Goal: Task Accomplishment & Management: Manage account settings

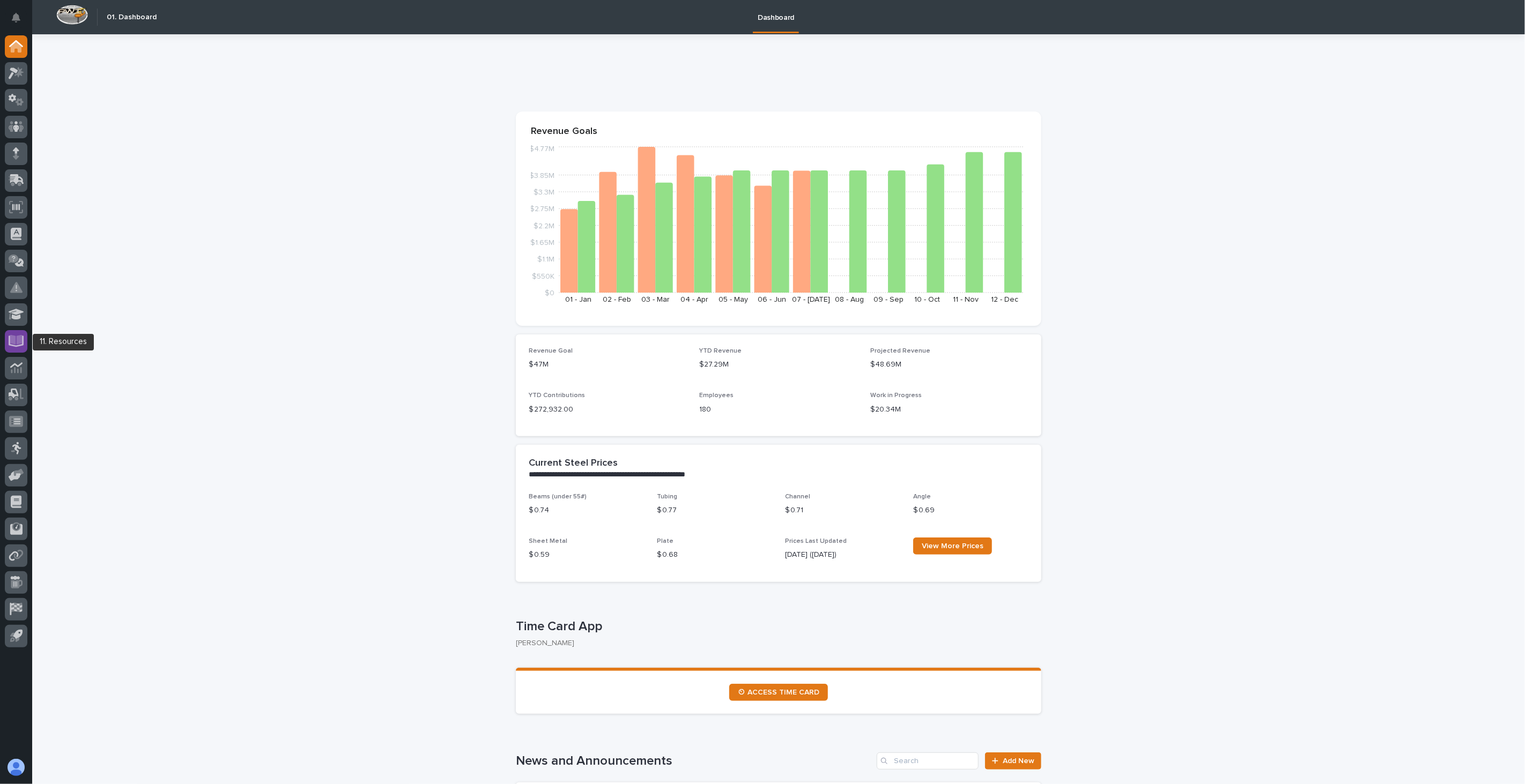
click at [24, 346] on div at bounding box center [16, 341] width 22 height 22
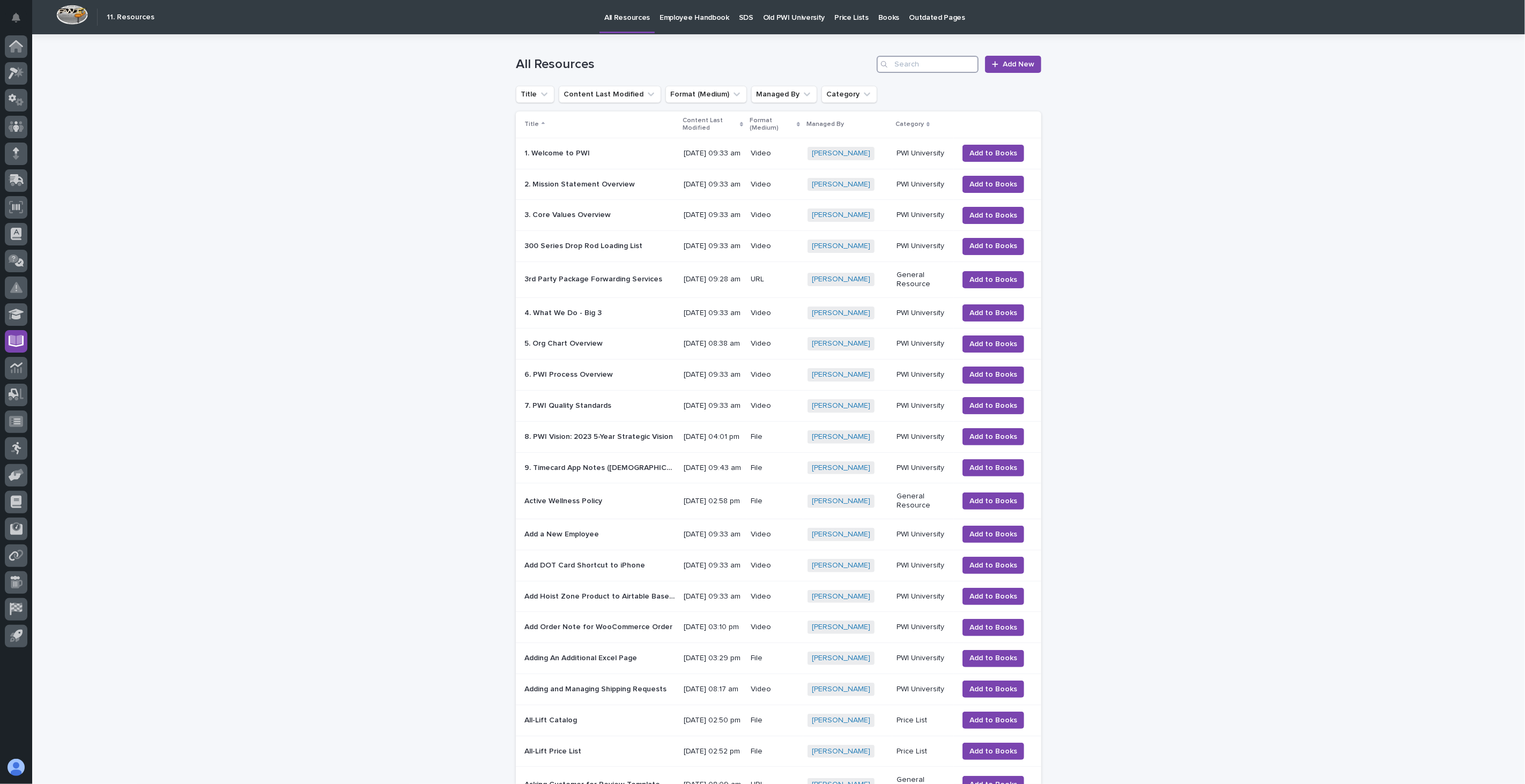
click at [941, 64] on input "Search" at bounding box center [928, 64] width 102 height 17
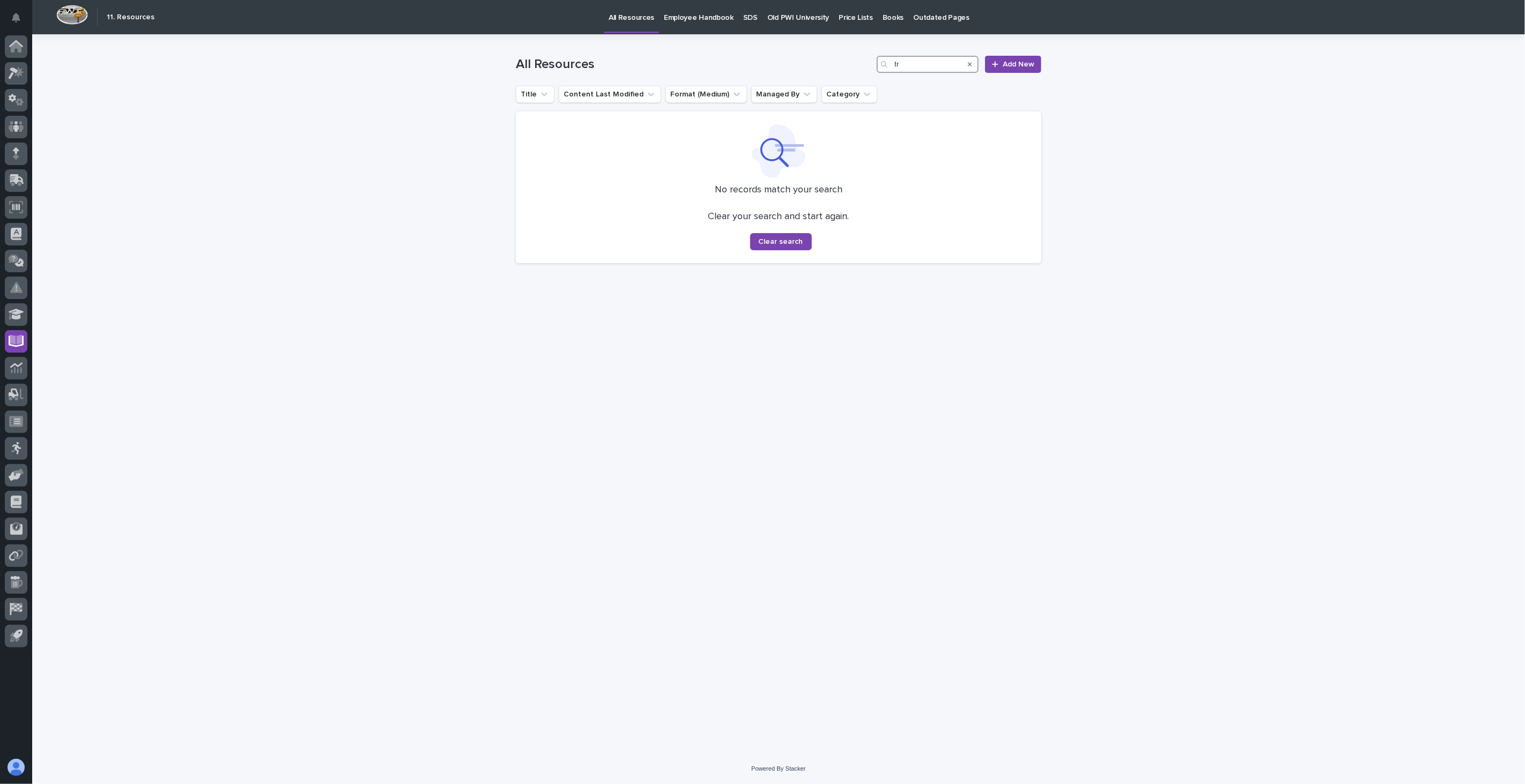
type input "t"
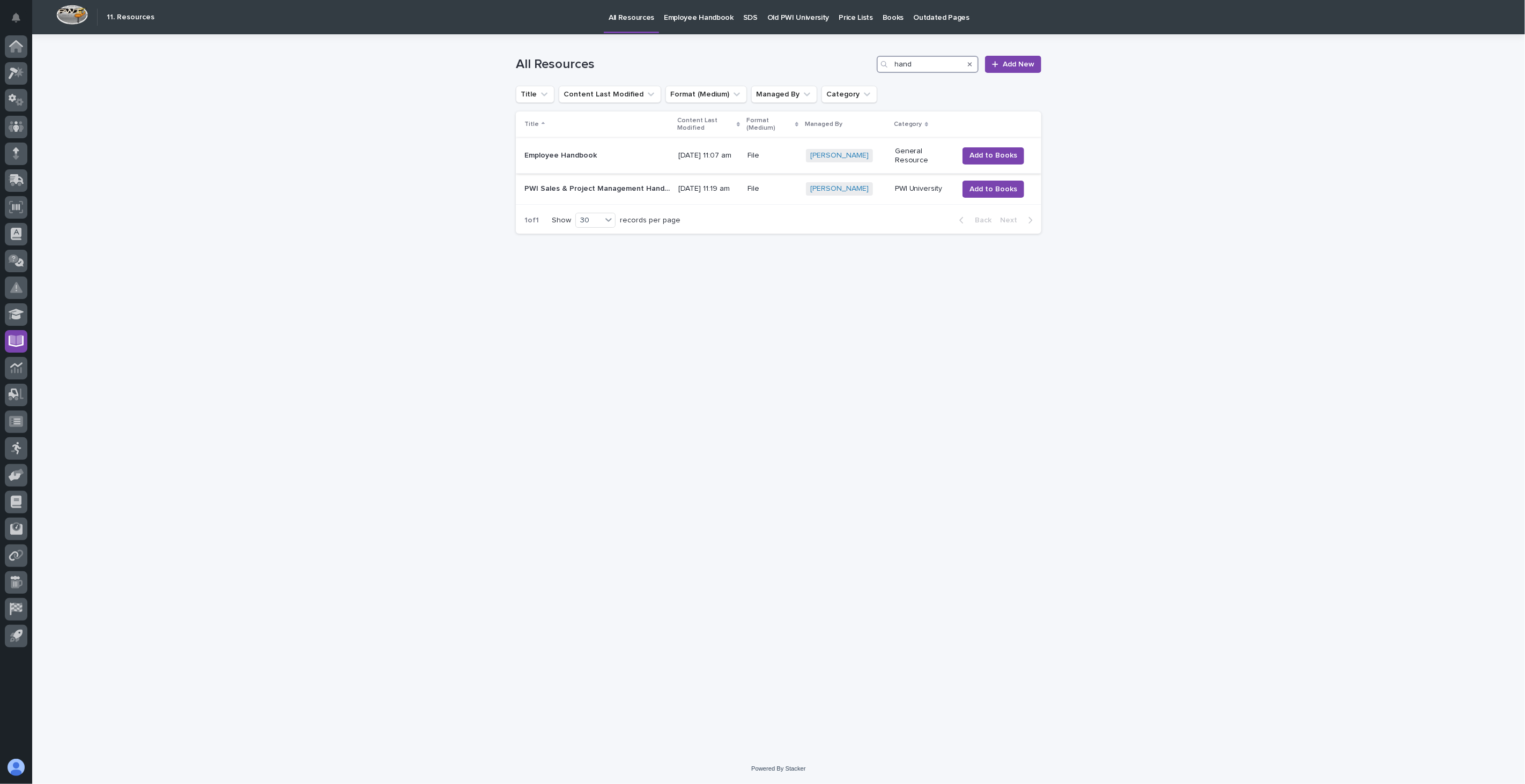
type input "hand"
click at [625, 158] on p at bounding box center [597, 155] width 146 height 9
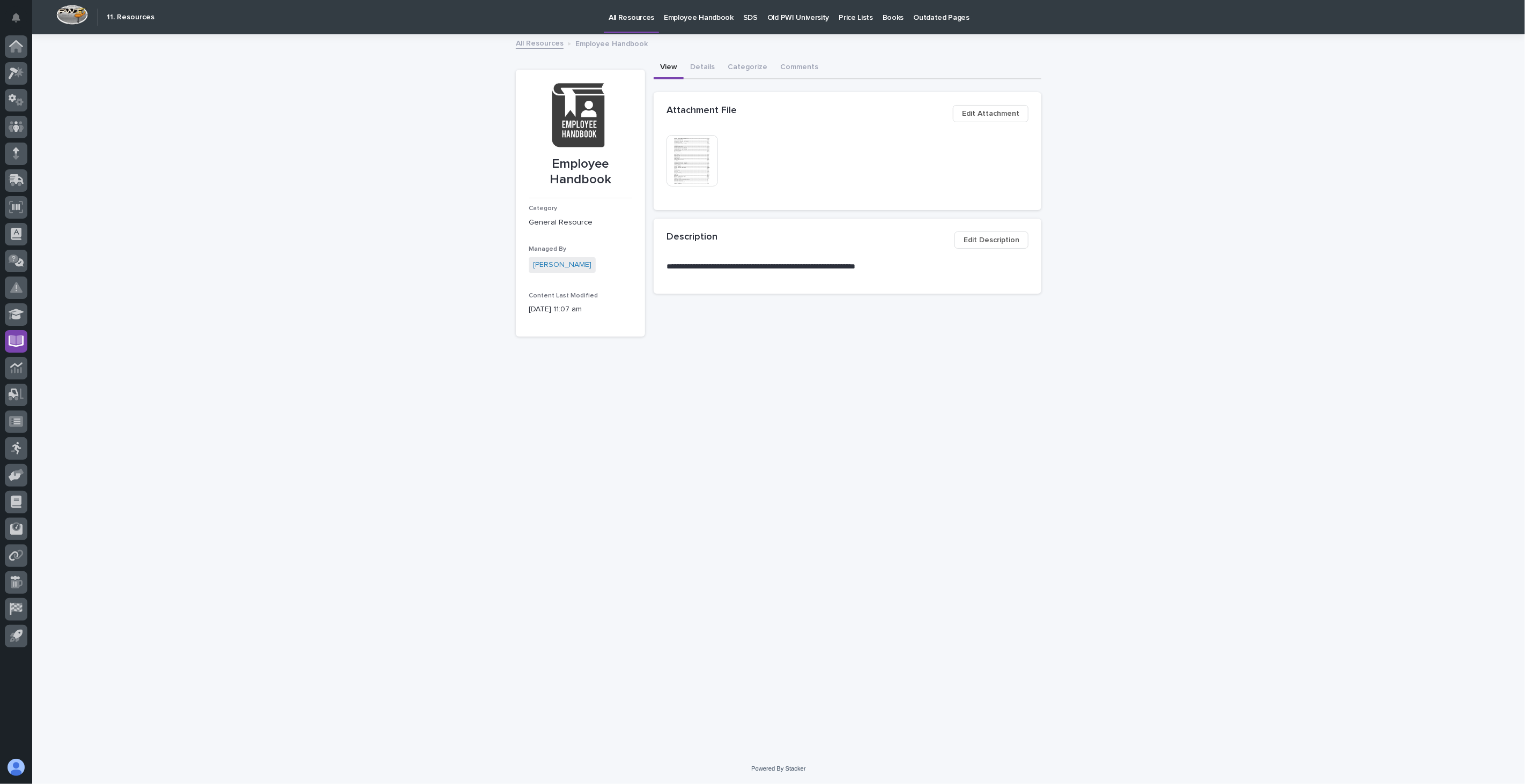
click at [696, 169] on img at bounding box center [692, 160] width 51 height 51
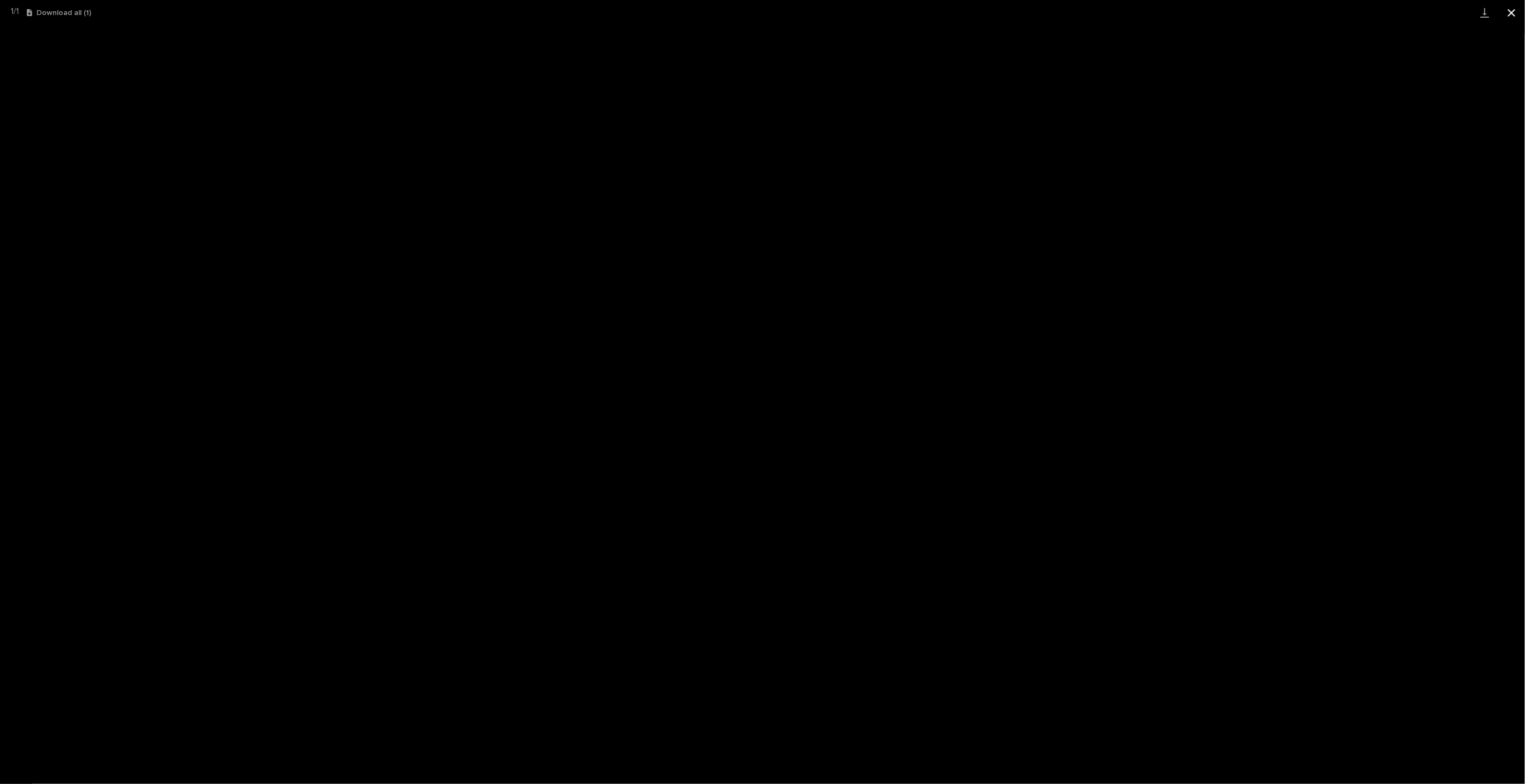
click at [1513, 13] on button "Close gallery" at bounding box center [1511, 12] width 27 height 25
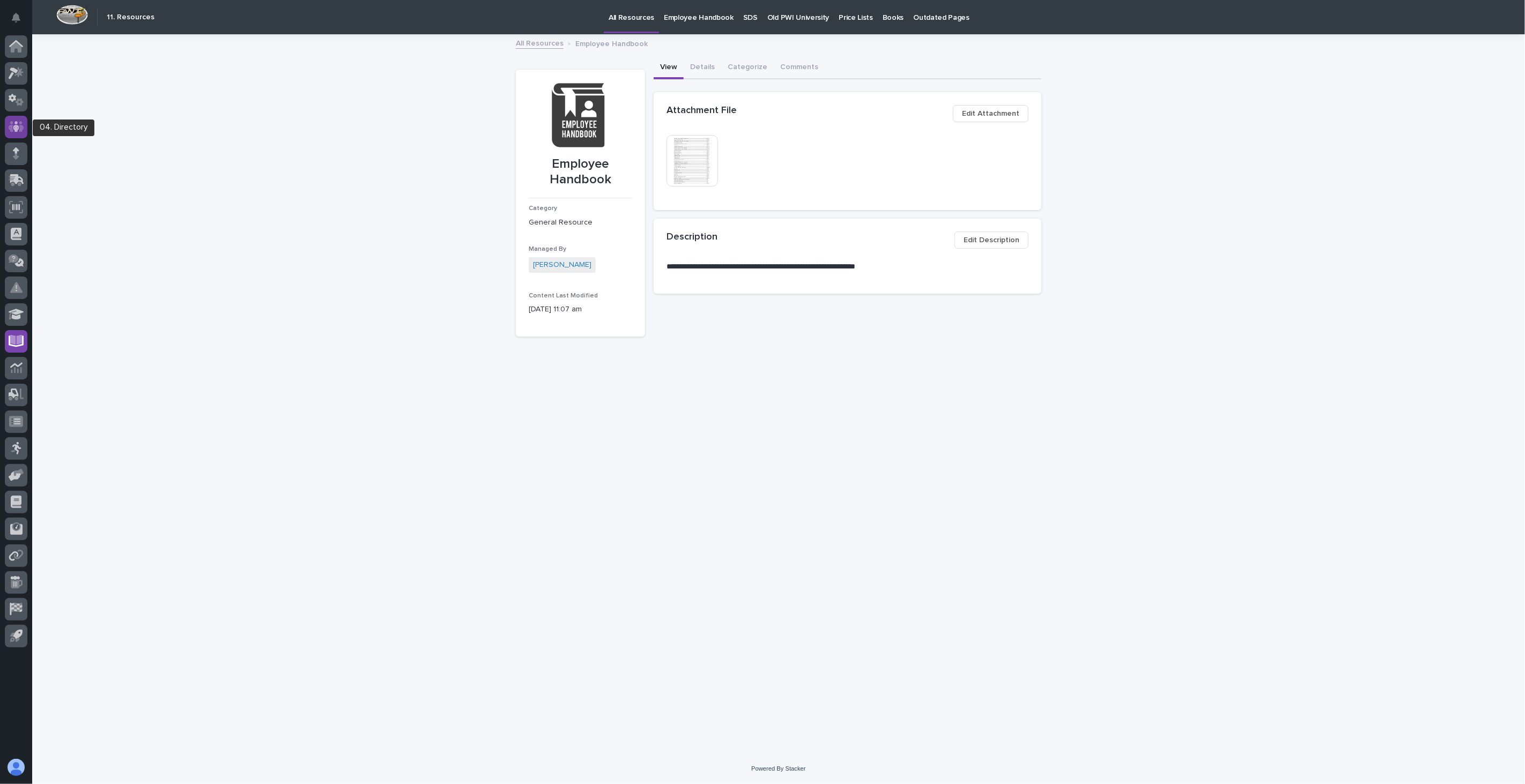
click at [14, 122] on icon at bounding box center [16, 126] width 6 height 11
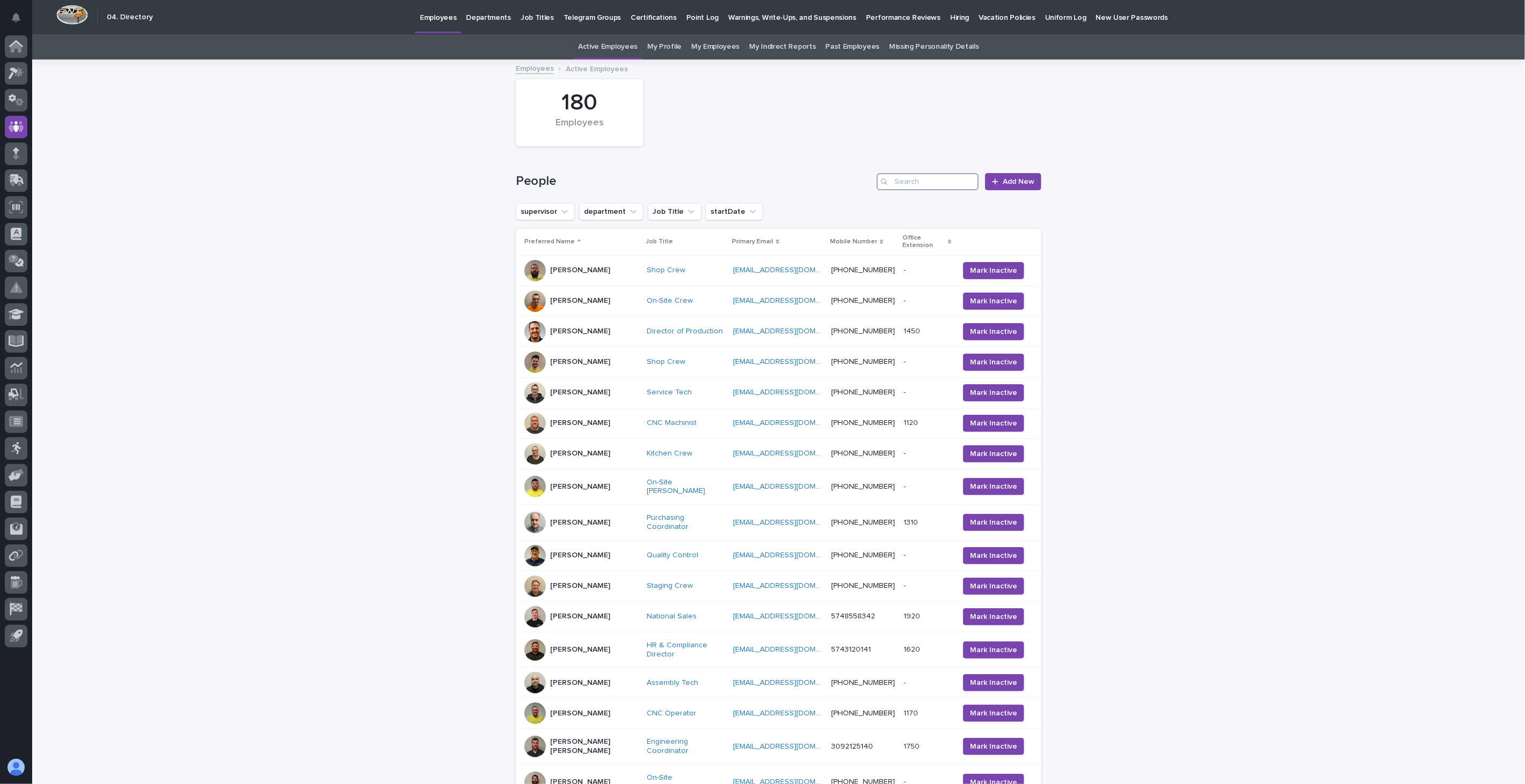
click at [894, 184] on input "Search" at bounding box center [928, 182] width 102 height 17
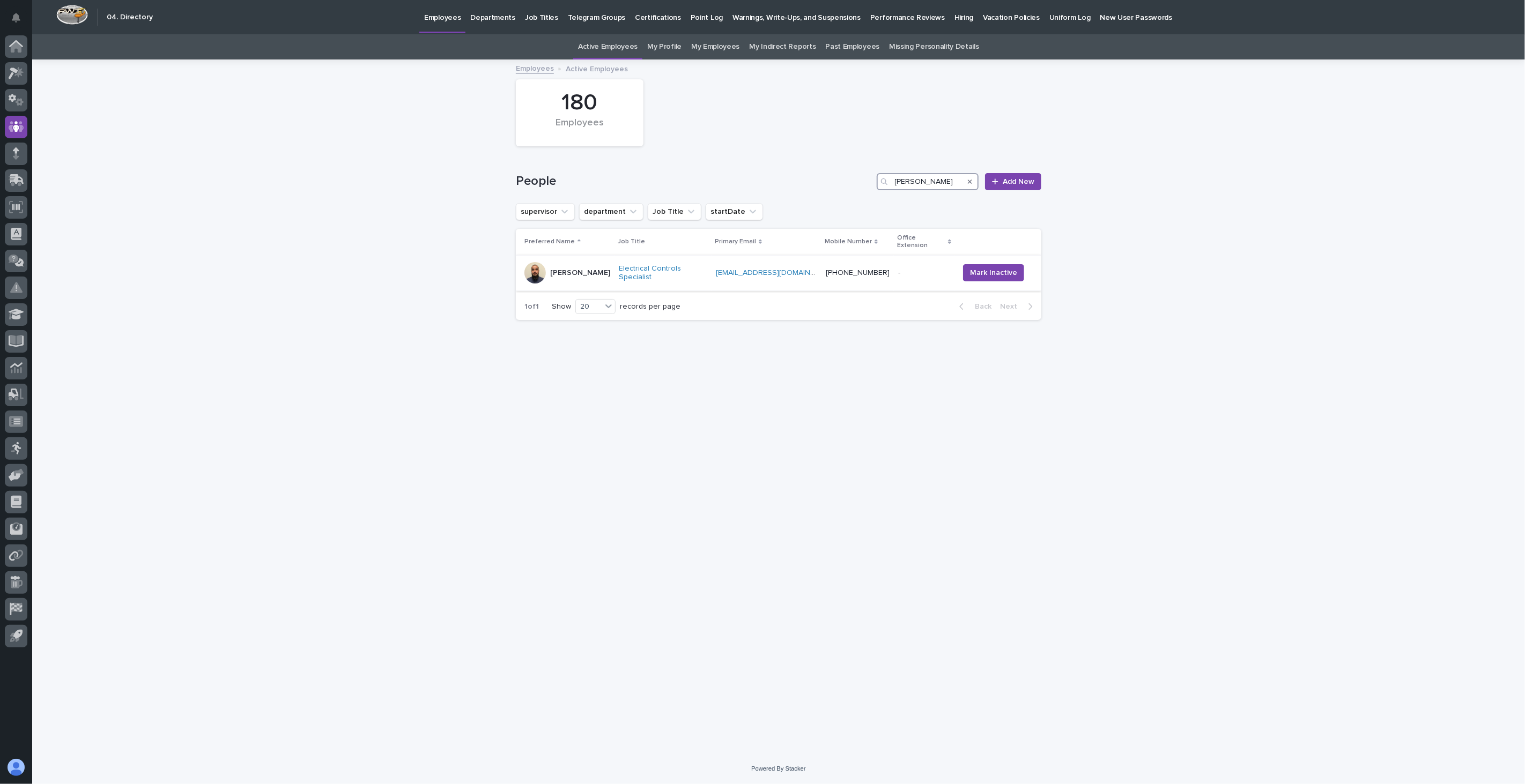
type input "[PERSON_NAME]"
click at [606, 275] on td "[PERSON_NAME]" at bounding box center [565, 273] width 98 height 36
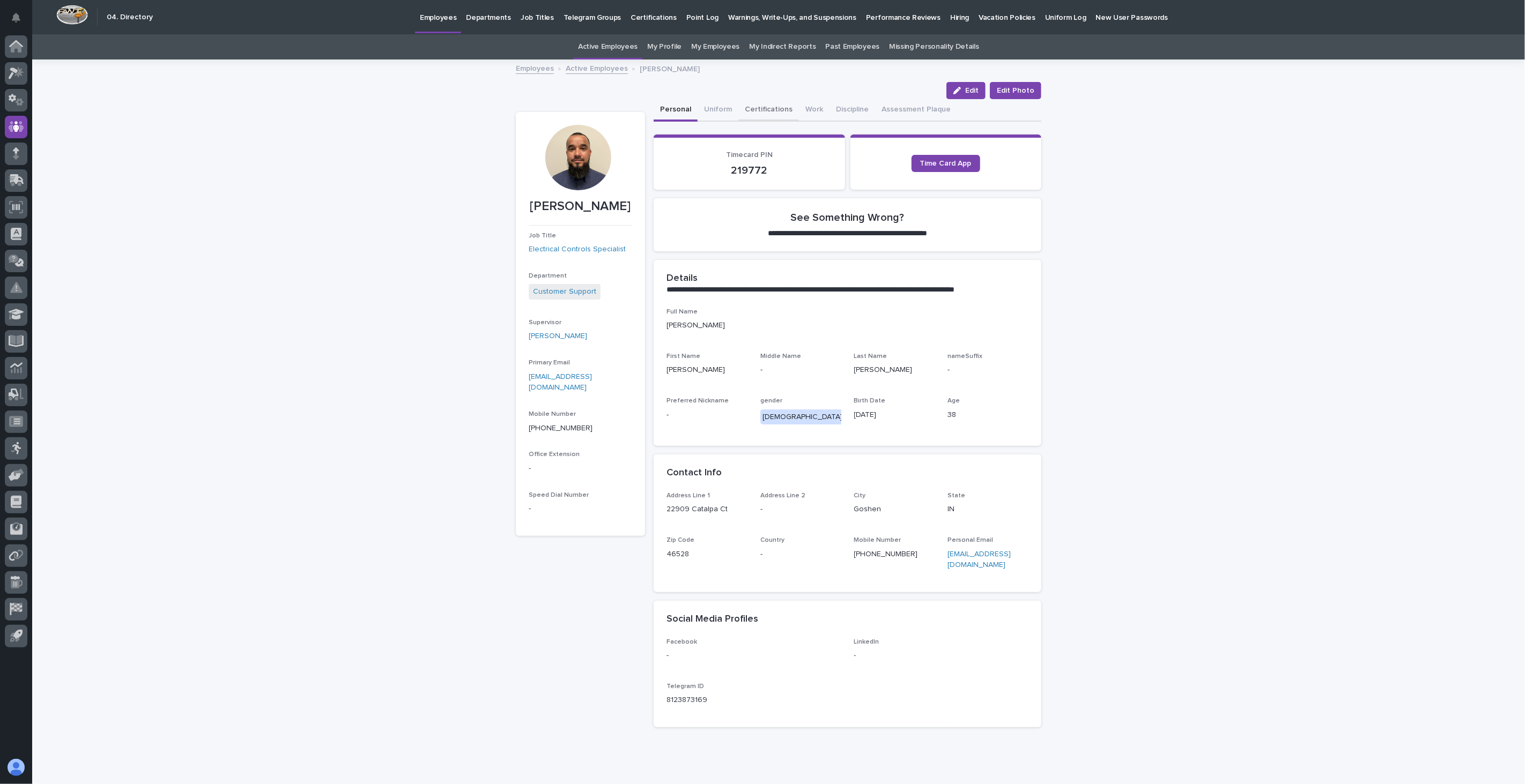
click at [771, 108] on button "Certifications" at bounding box center [768, 110] width 61 height 22
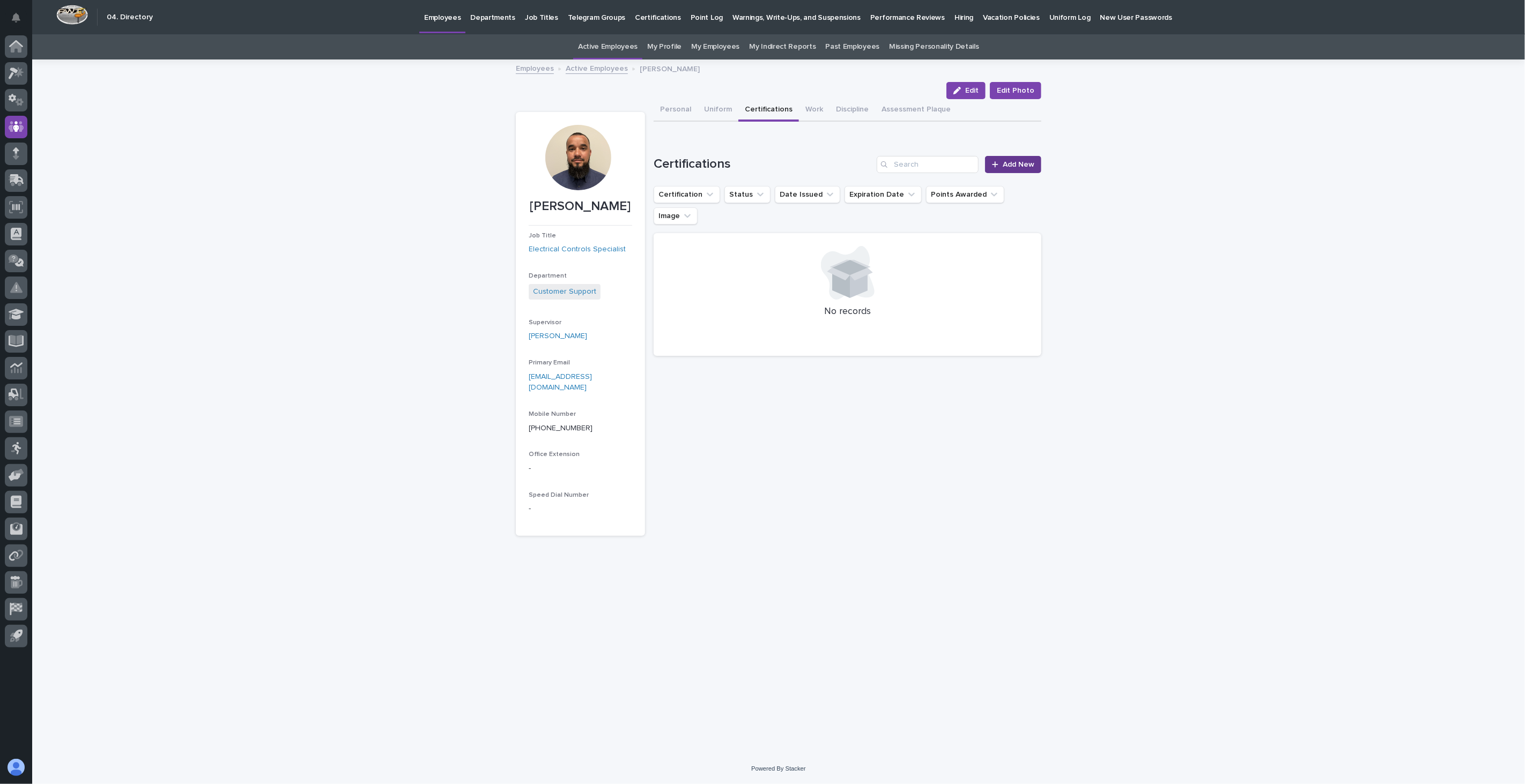
click at [991, 164] on link "Add New" at bounding box center [1013, 165] width 56 height 17
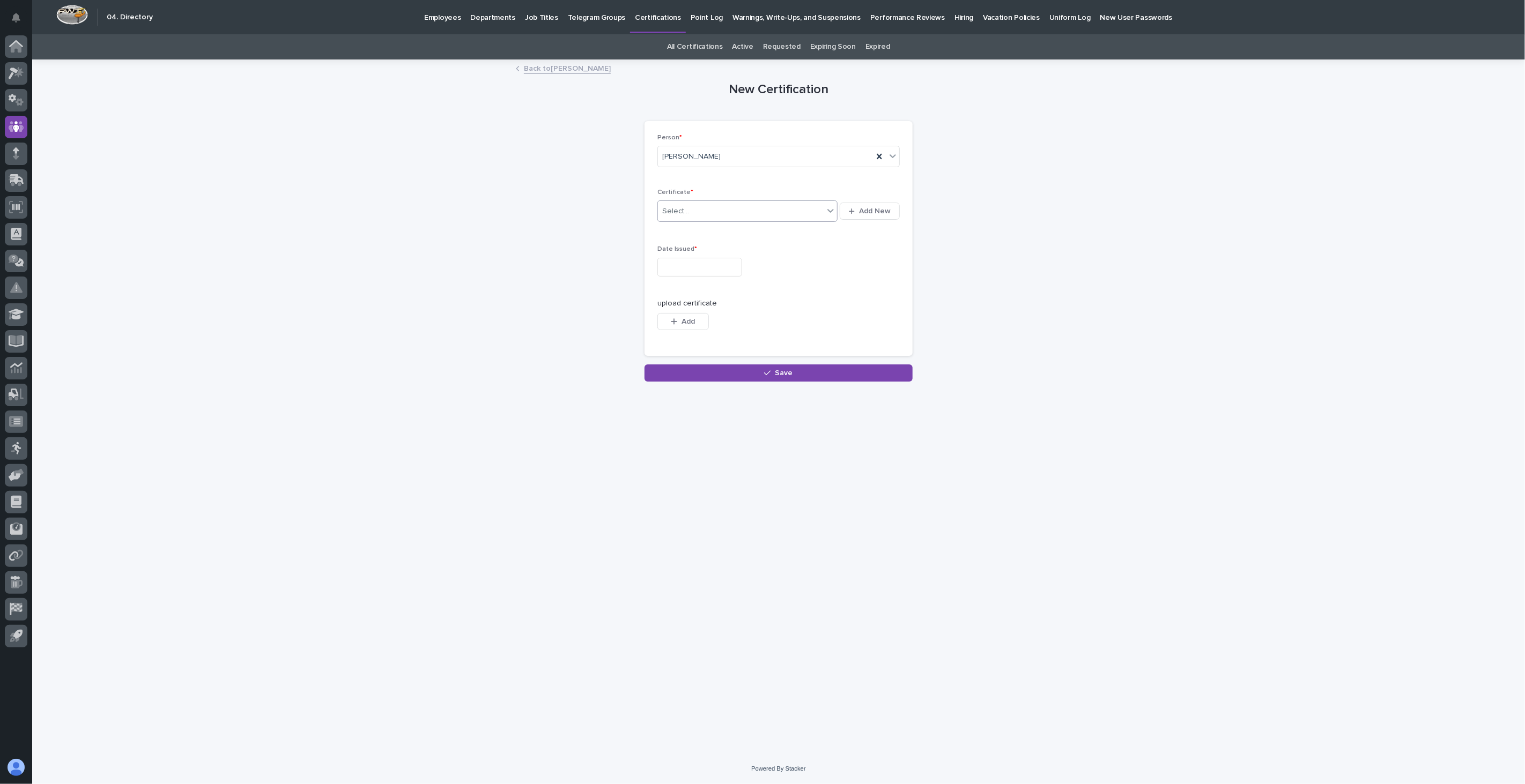
click at [719, 200] on div "Select..." at bounding box center [747, 211] width 180 height 22
click at [733, 269] on div "DOT Medical Cert. (1 Year)" at bounding box center [748, 270] width 180 height 19
click at [692, 265] on input "text" at bounding box center [700, 267] width 85 height 19
click at [677, 143] on div "2" at bounding box center [676, 144] width 14 height 14
type input "**********"
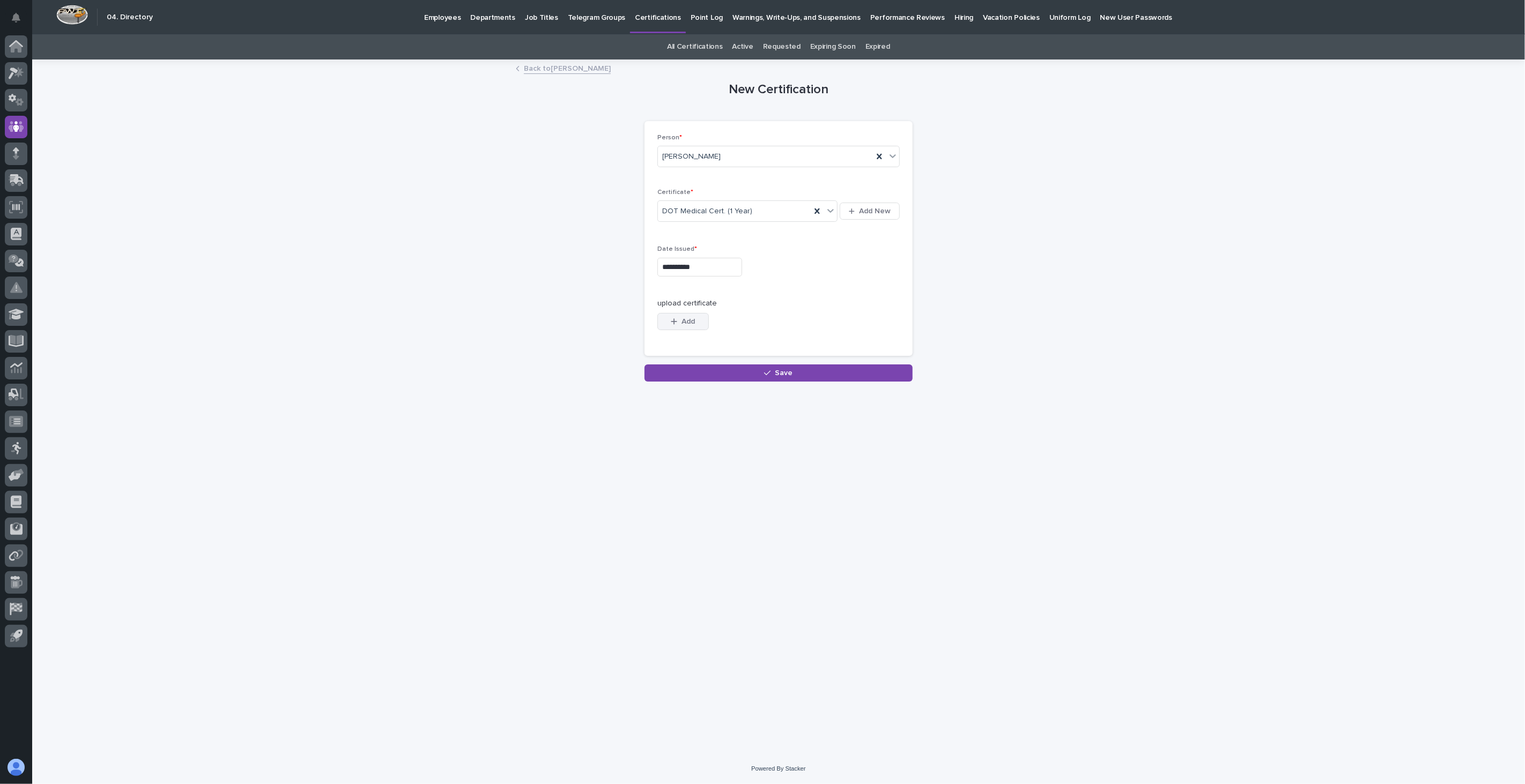
click at [684, 322] on span "Add" at bounding box center [689, 322] width 14 height 7
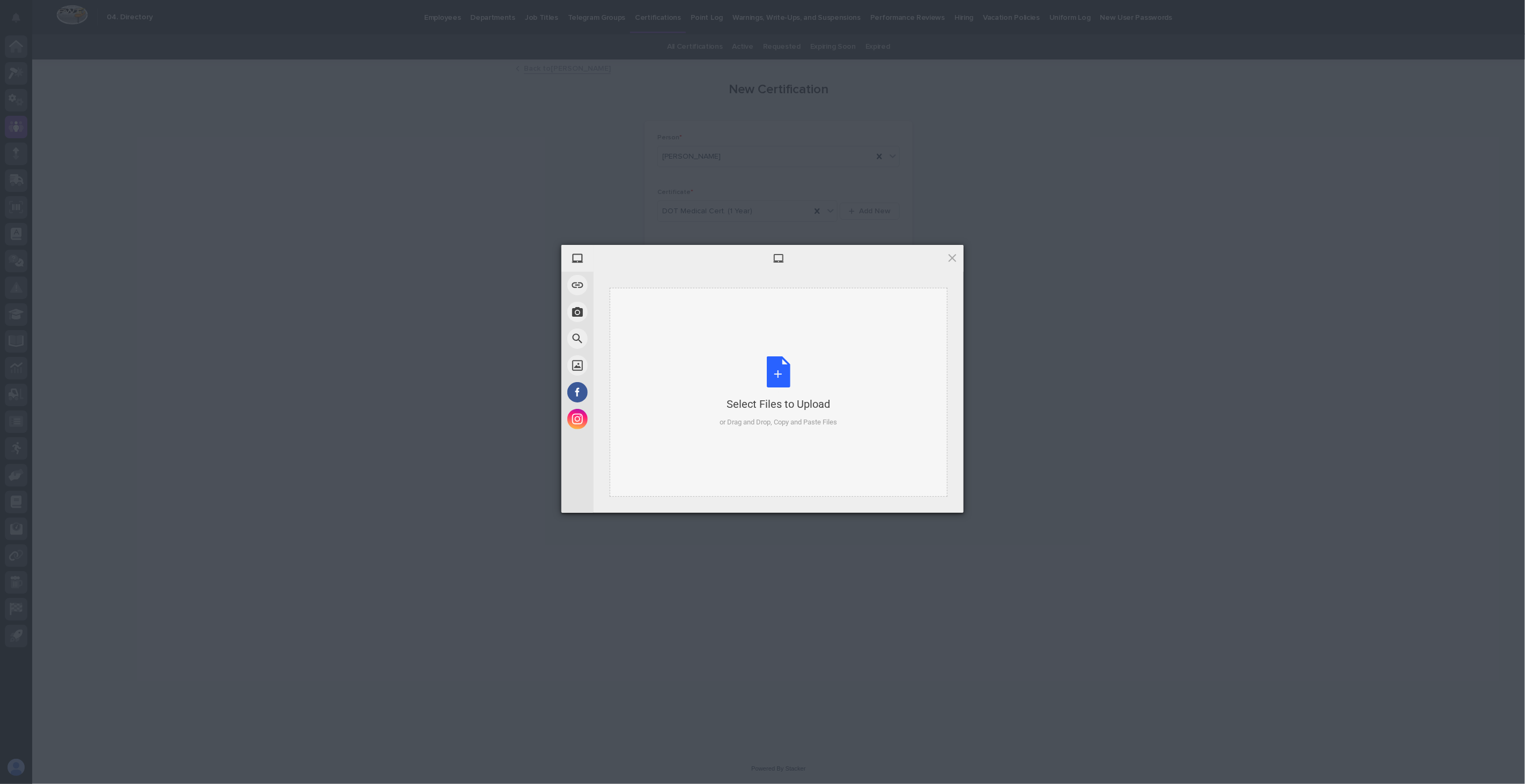
click at [749, 378] on div "Select Files to Upload or Drag and Drop, Copy and Paste Files" at bounding box center [779, 392] width 118 height 71
click at [933, 499] on span "Upload 1" at bounding box center [931, 498] width 21 height 8
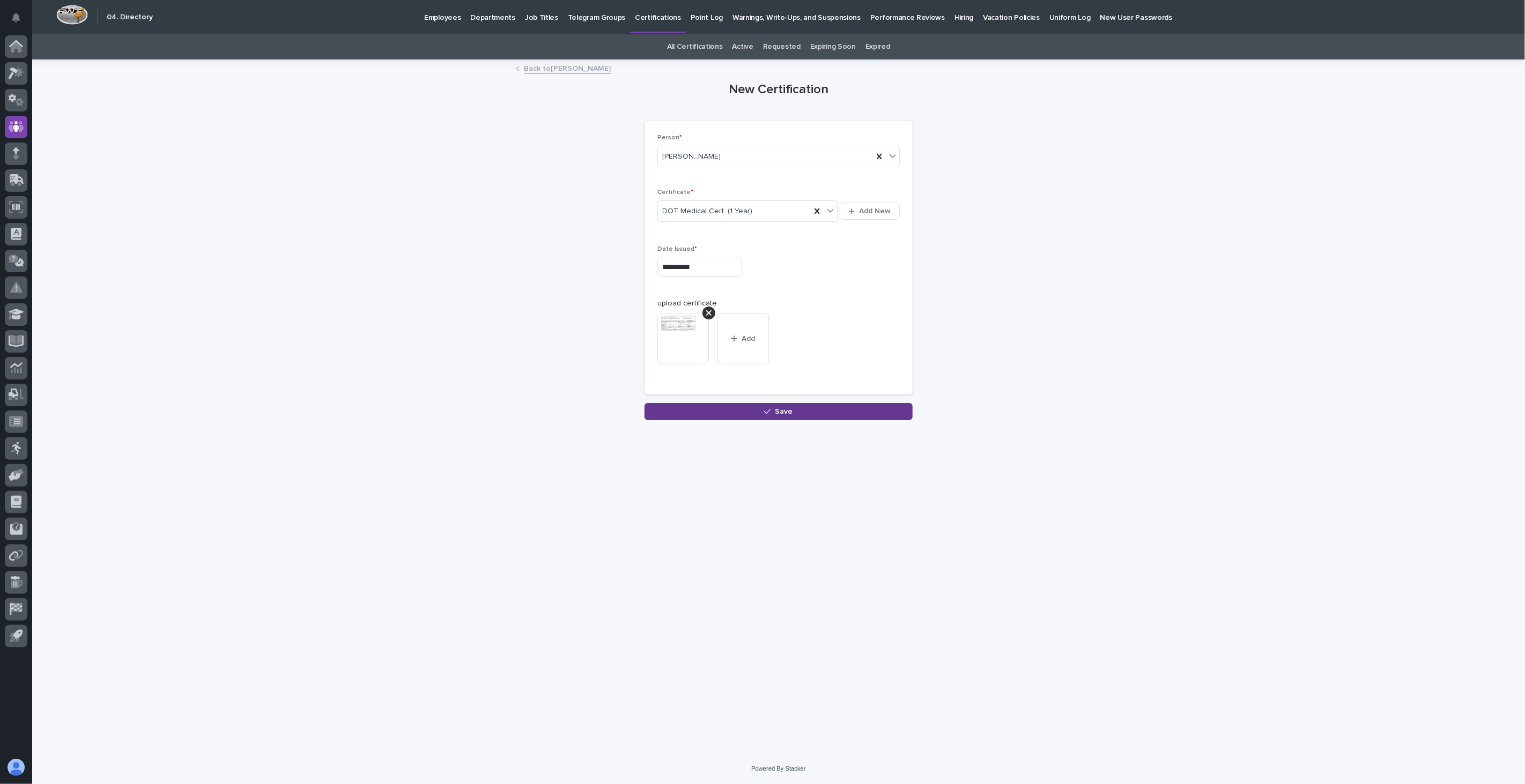
click at [817, 414] on button "Save" at bounding box center [778, 411] width 268 height 17
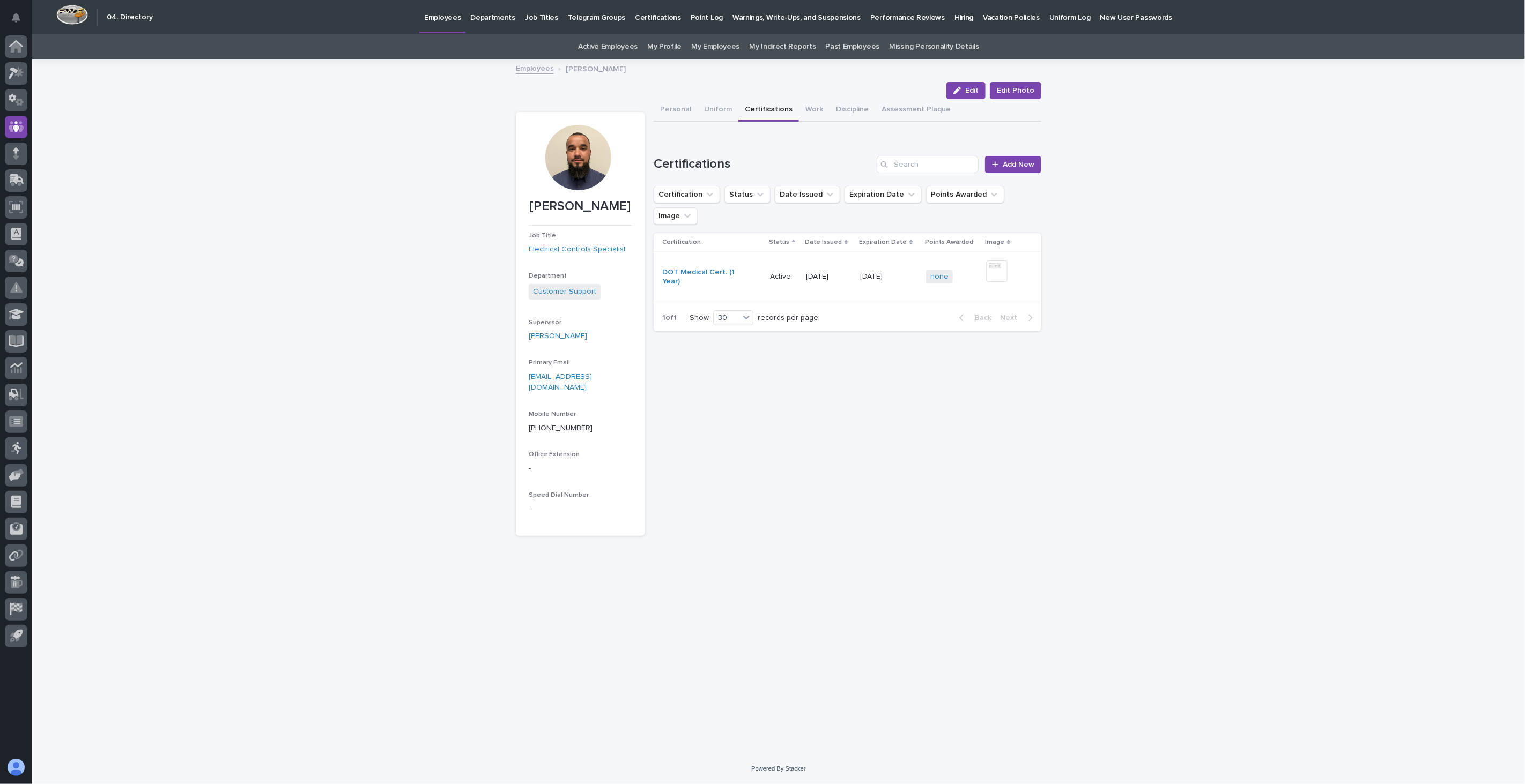
click at [537, 72] on link "Employees" at bounding box center [534, 68] width 38 height 12
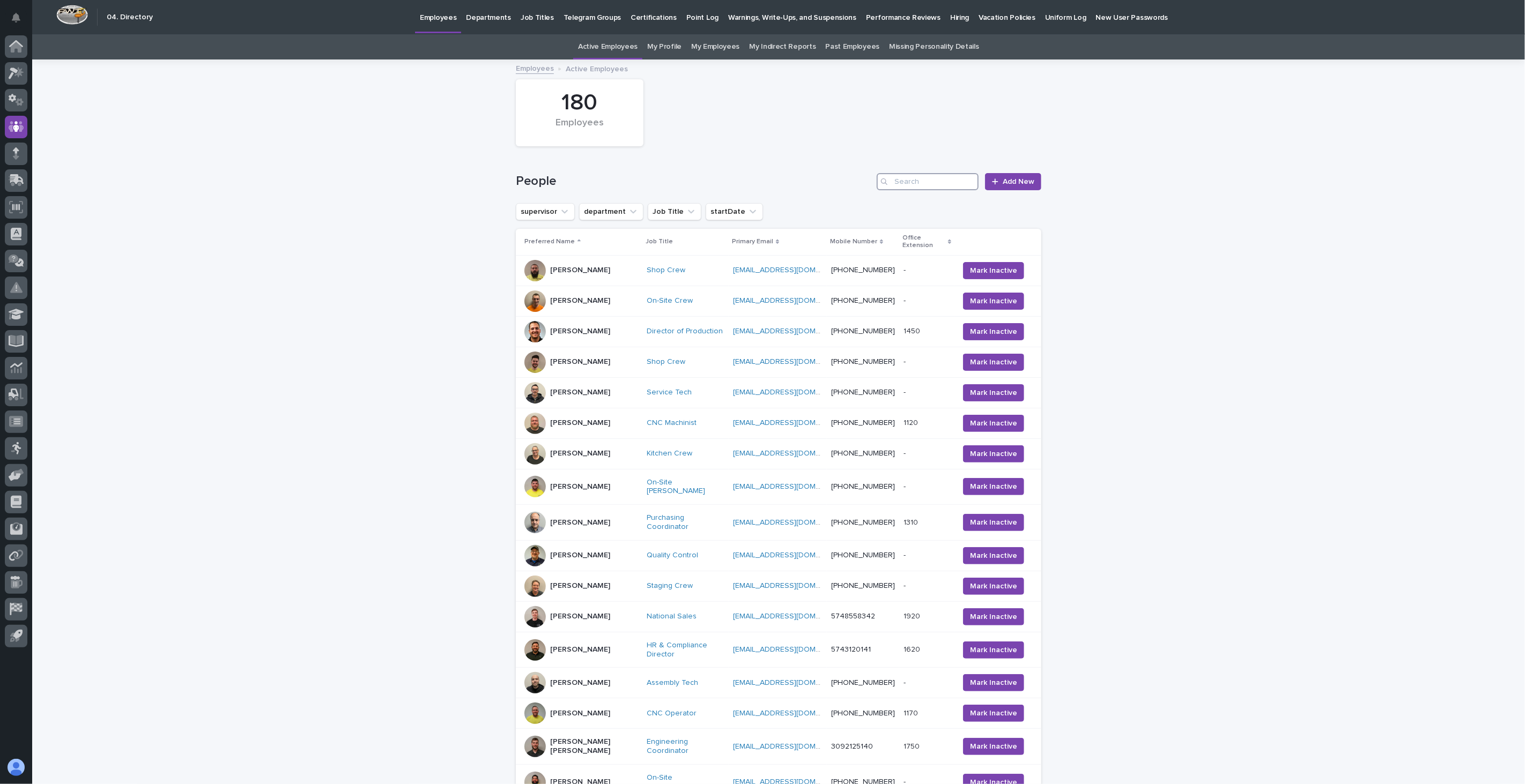
click at [960, 178] on input "Search" at bounding box center [928, 182] width 102 height 17
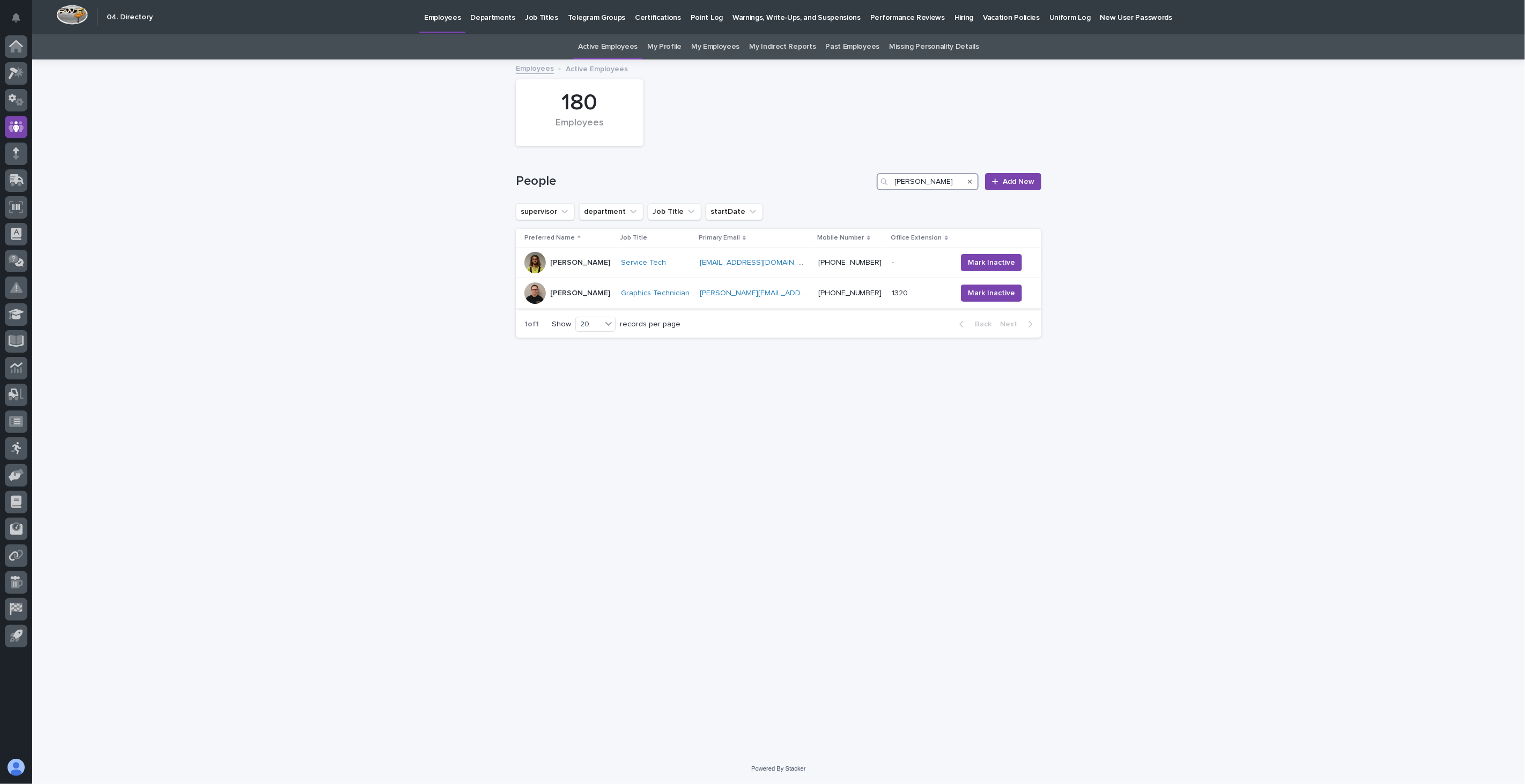
type input "[PERSON_NAME]"
click at [606, 294] on div "[PERSON_NAME]" at bounding box center [568, 293] width 88 height 22
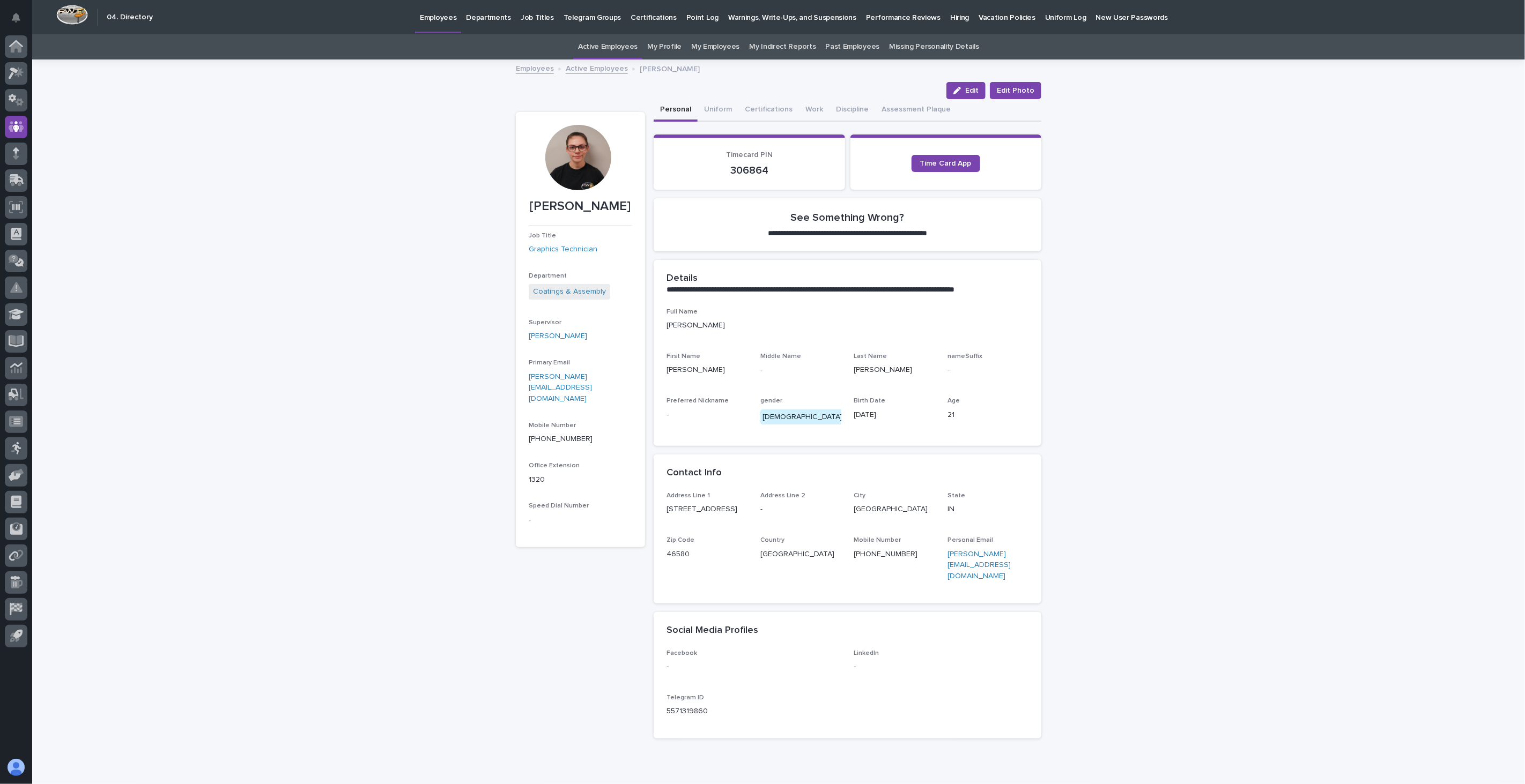
click at [594, 66] on link "Active Employees" at bounding box center [597, 68] width 62 height 12
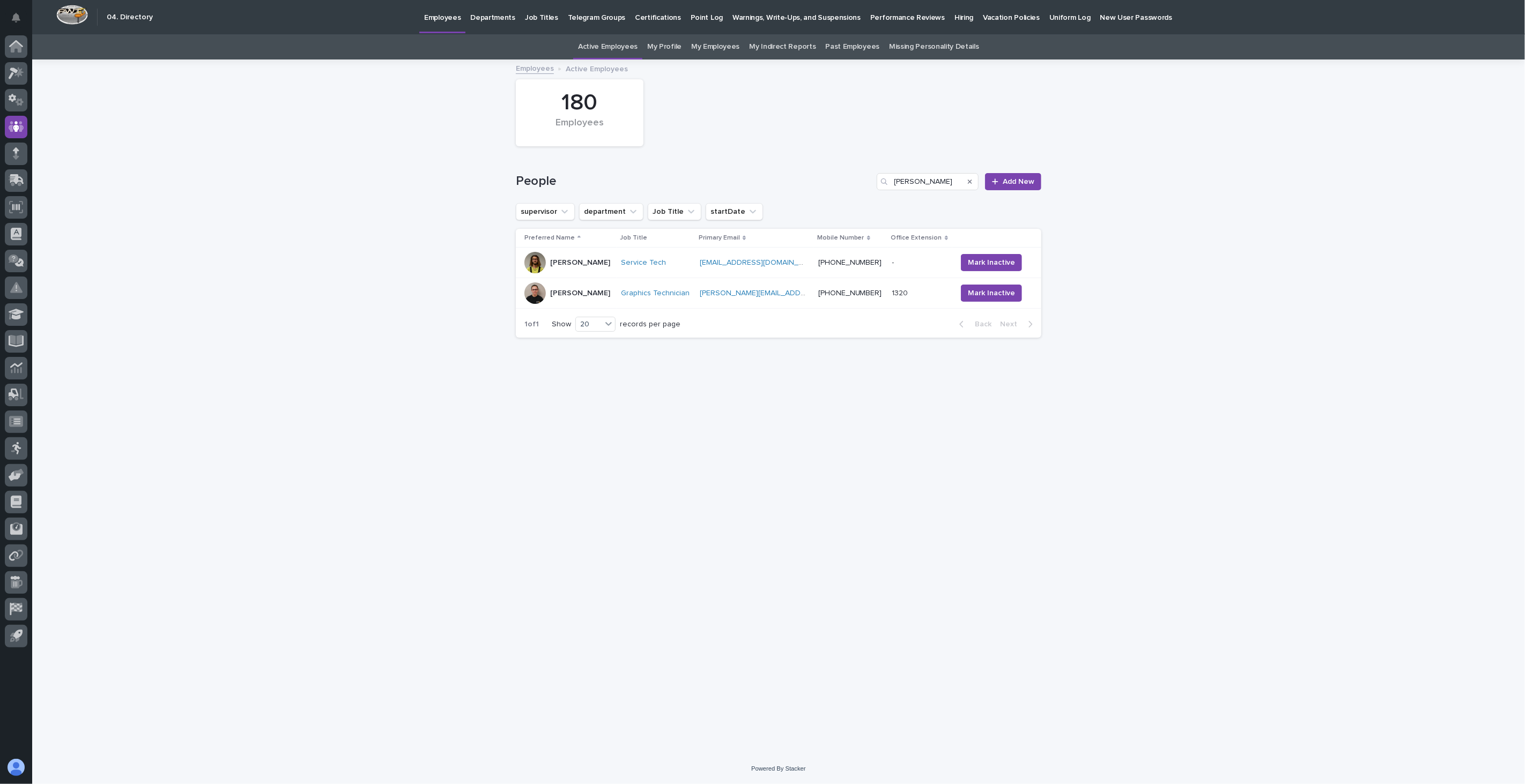
click at [602, 269] on div "[PERSON_NAME]" at bounding box center [568, 262] width 88 height 22
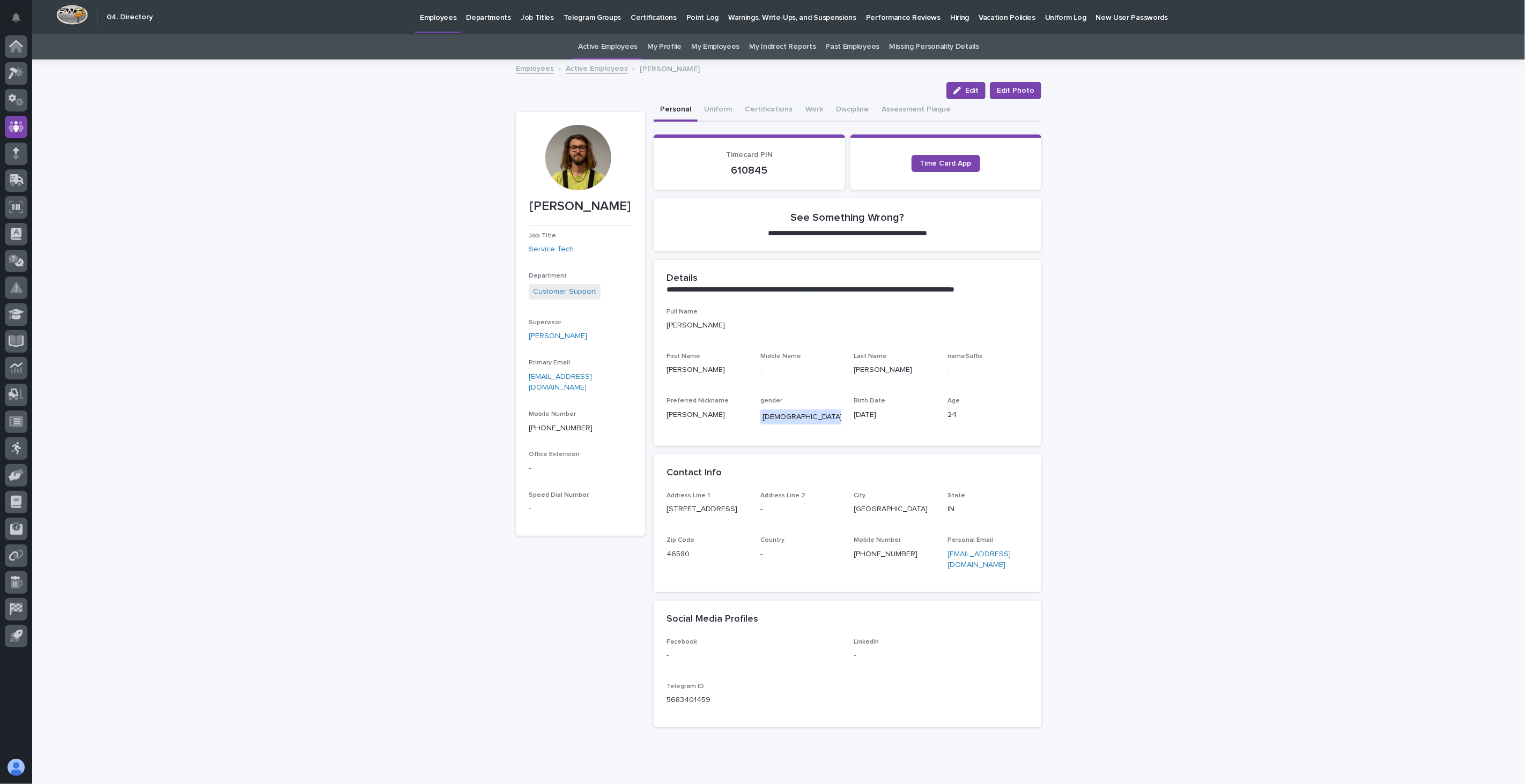
click at [569, 69] on link "Active Employees" at bounding box center [597, 68] width 62 height 12
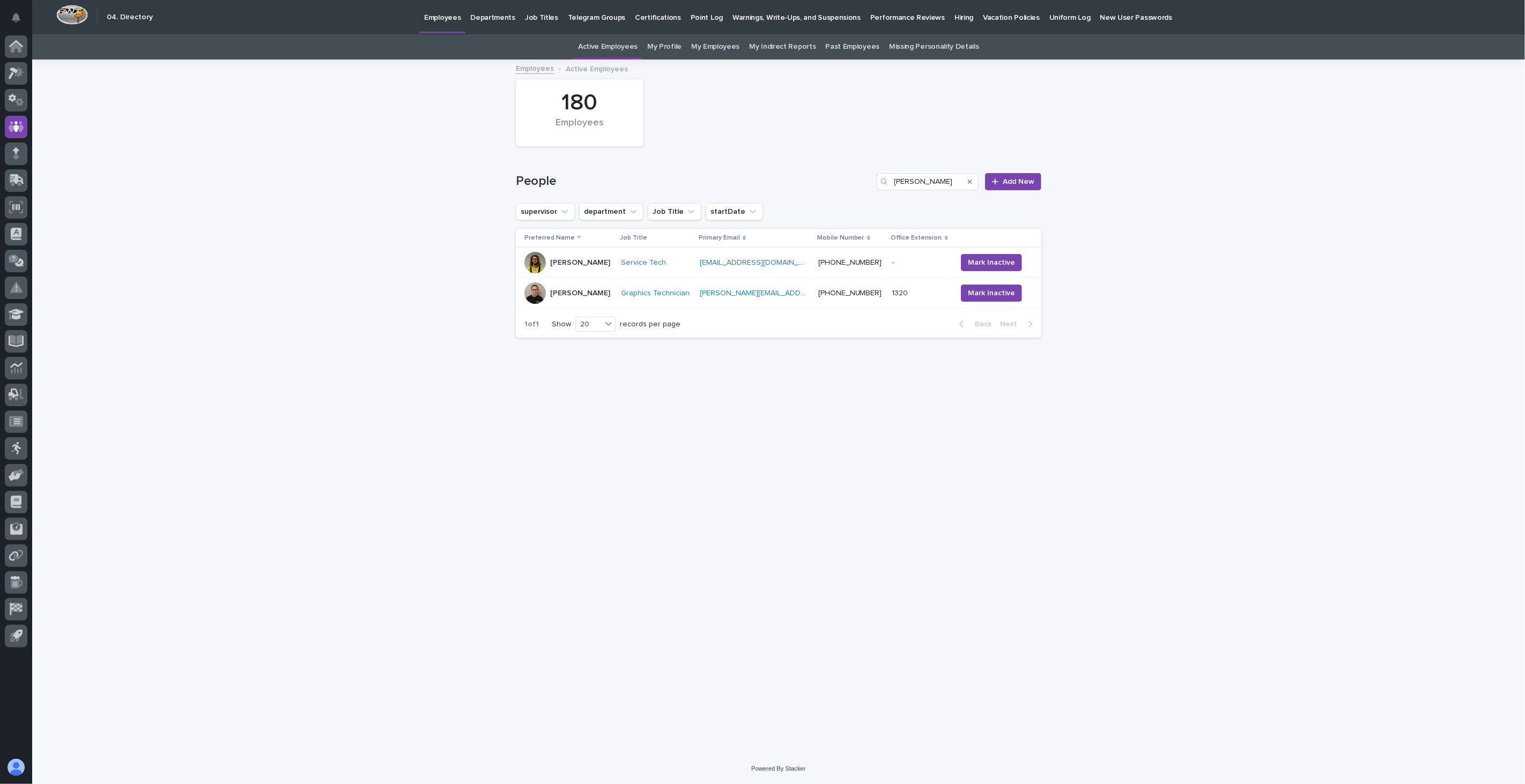
click at [601, 274] on div "[PERSON_NAME]" at bounding box center [568, 262] width 88 height 22
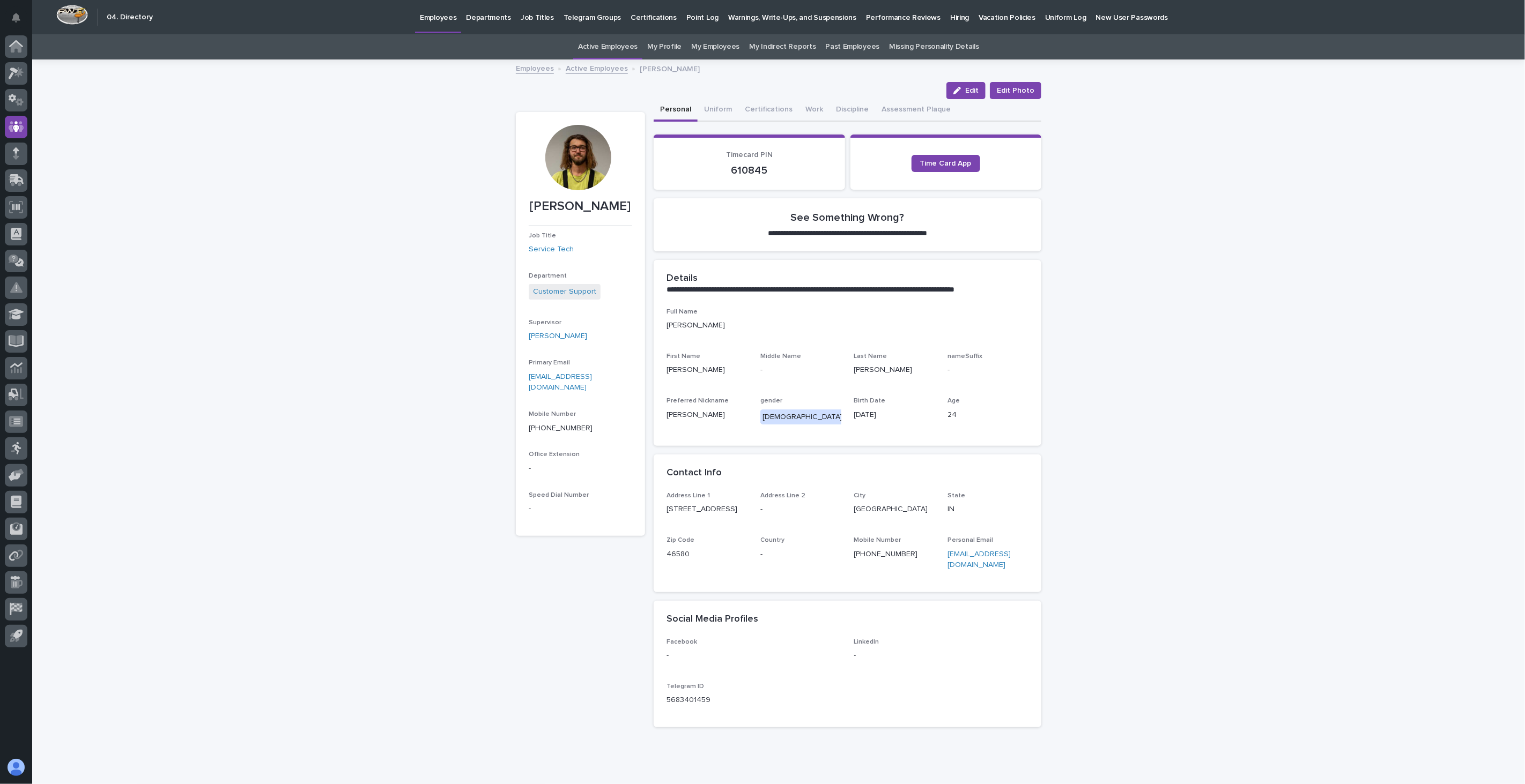
scroll to position [34, 0]
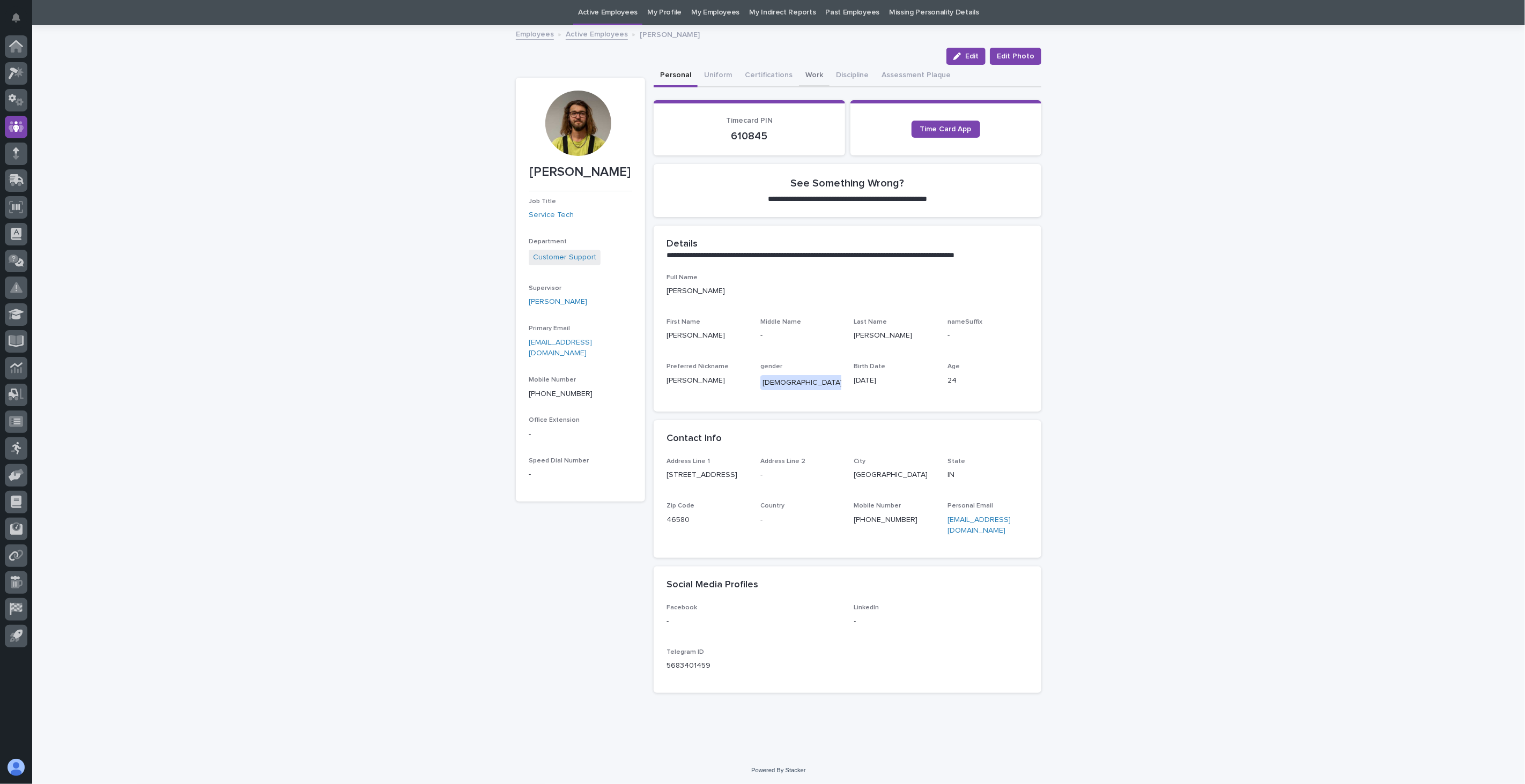
click at [799, 75] on button "Work" at bounding box center [814, 76] width 30 height 22
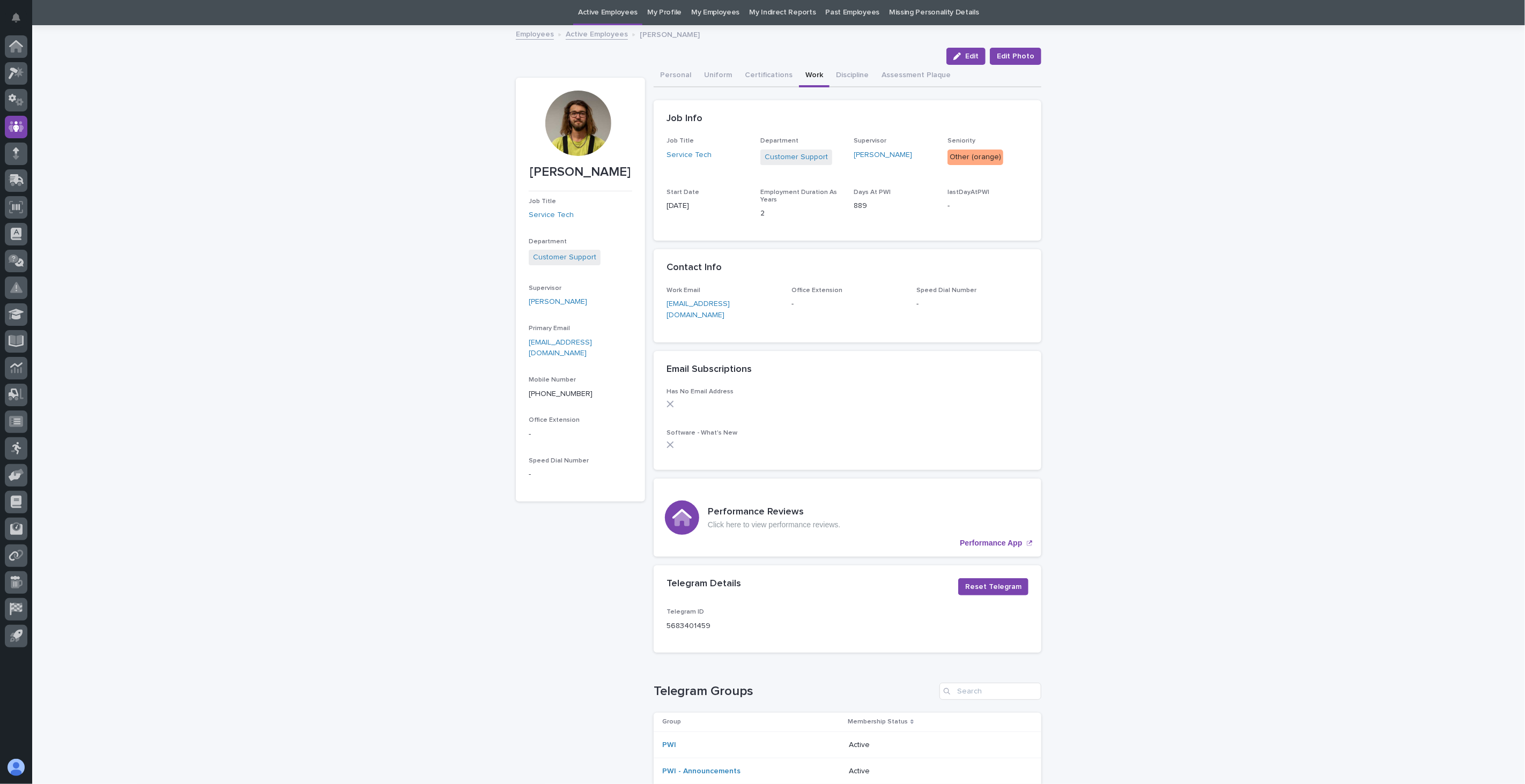
click at [577, 34] on link "Active Employees" at bounding box center [597, 33] width 62 height 12
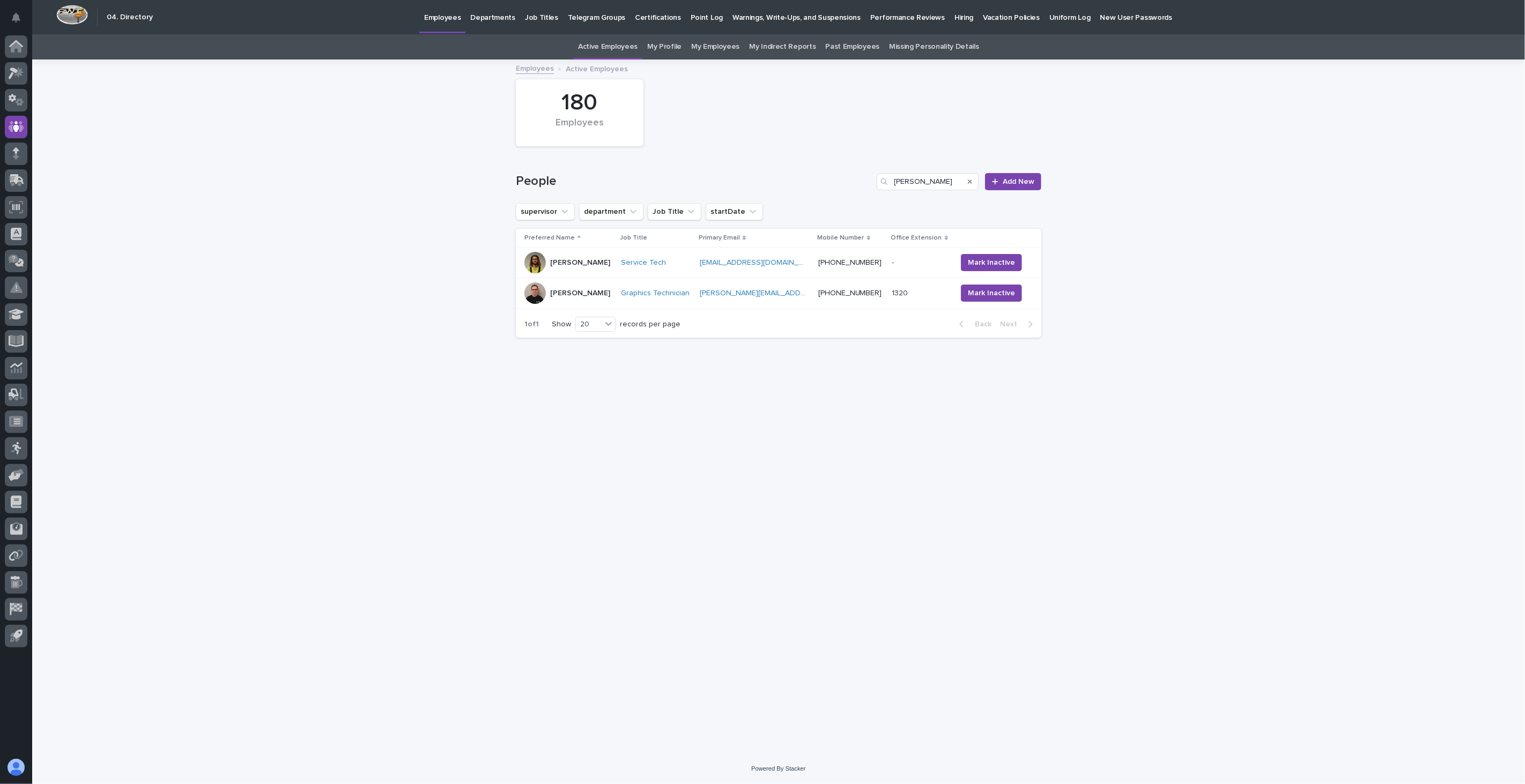
click at [594, 299] on div "[PERSON_NAME]" at bounding box center [580, 293] width 60 height 18
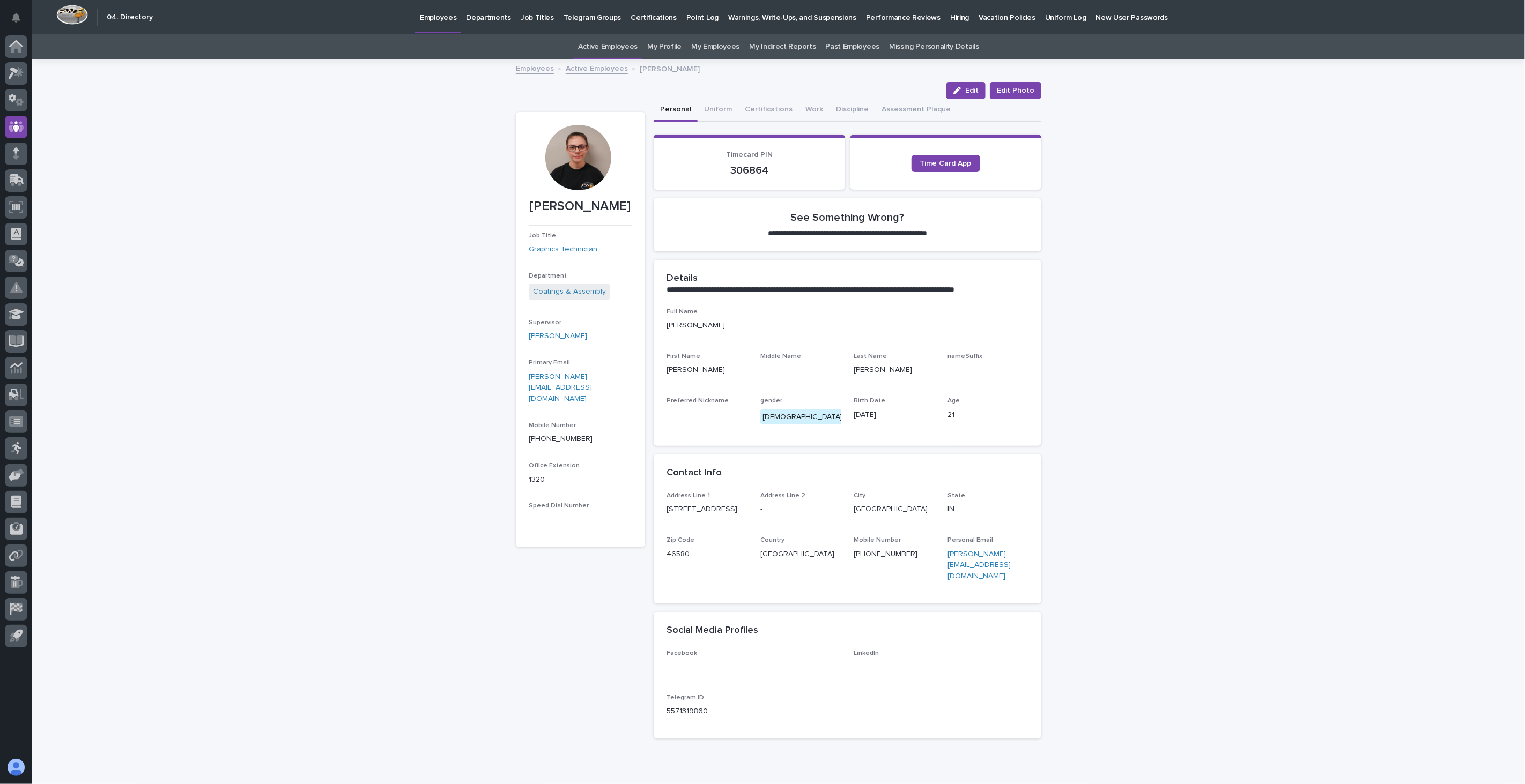
scroll to position [34, 0]
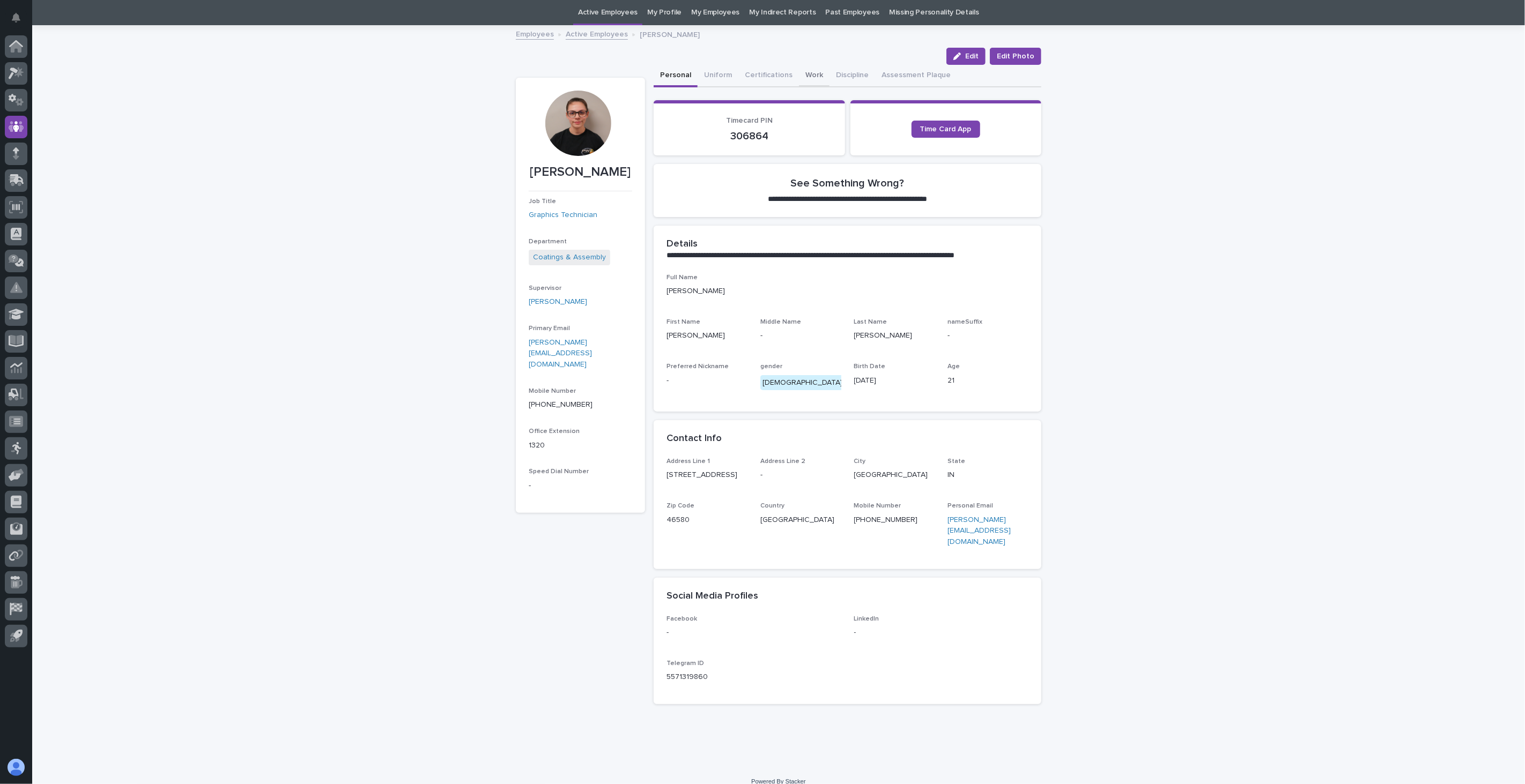
click at [799, 72] on button "Work" at bounding box center [814, 76] width 30 height 22
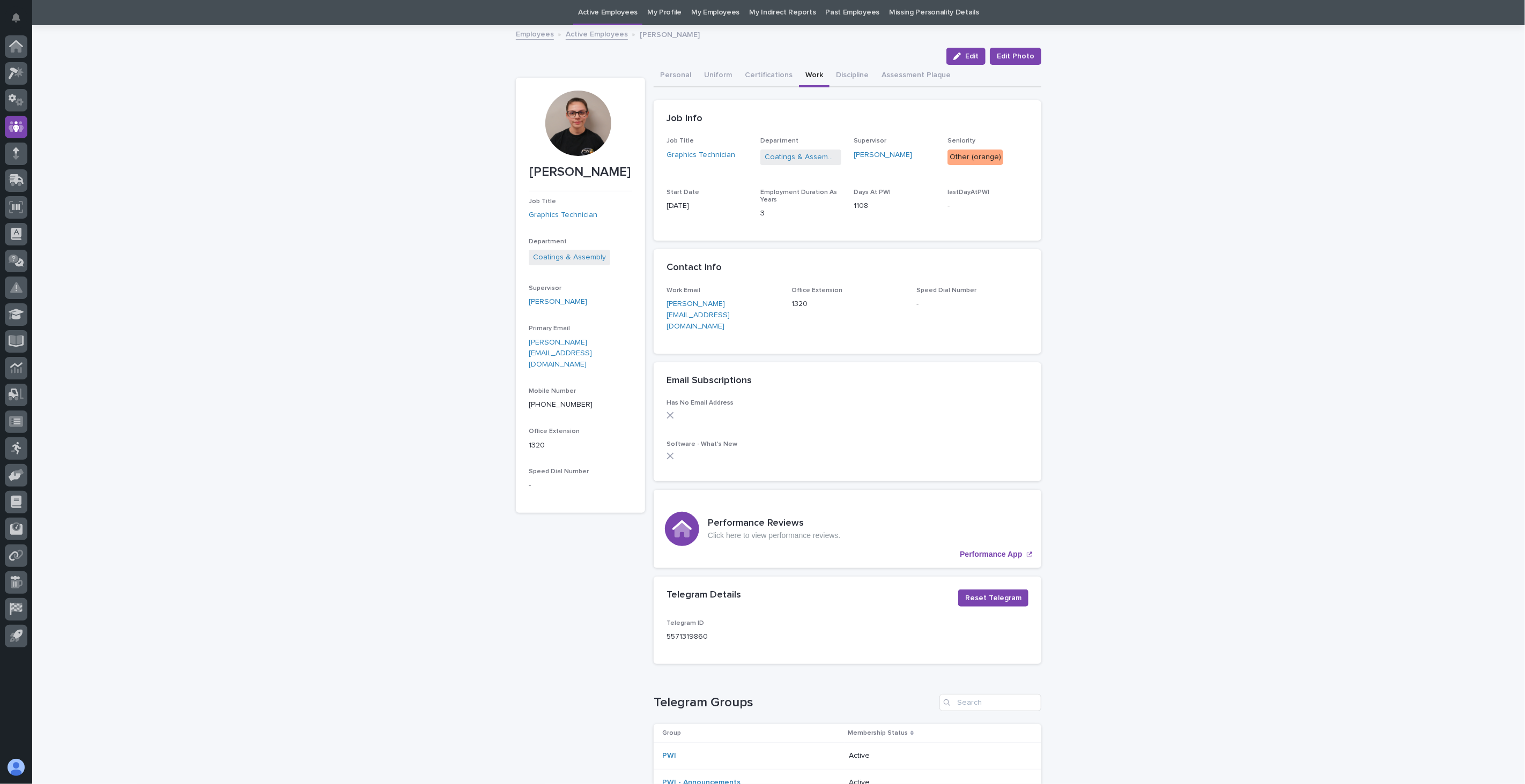
click at [597, 33] on link "Active Employees" at bounding box center [597, 33] width 62 height 12
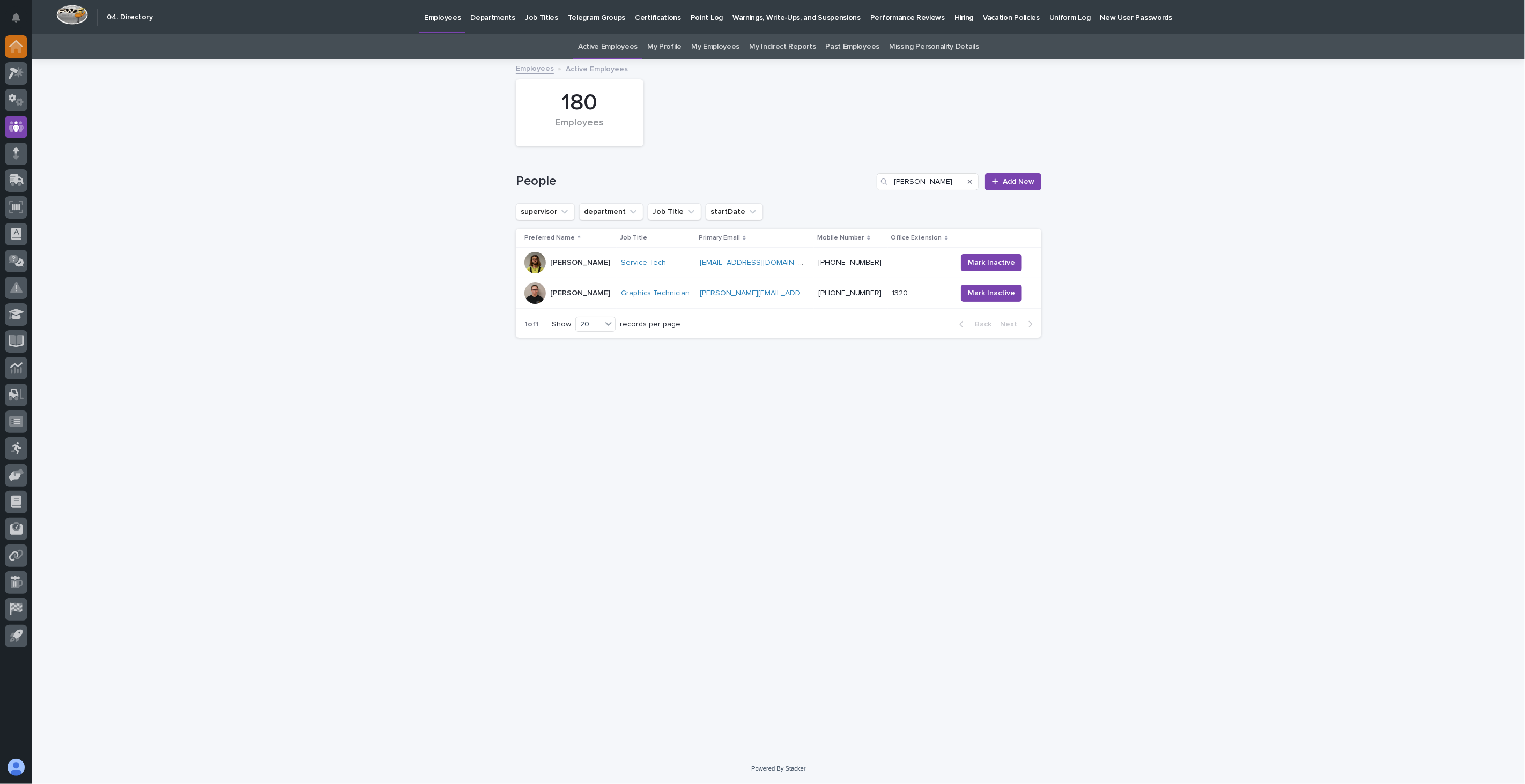
click at [2, 47] on div at bounding box center [16, 343] width 32 height 616
click at [14, 46] on icon at bounding box center [15, 47] width 11 height 11
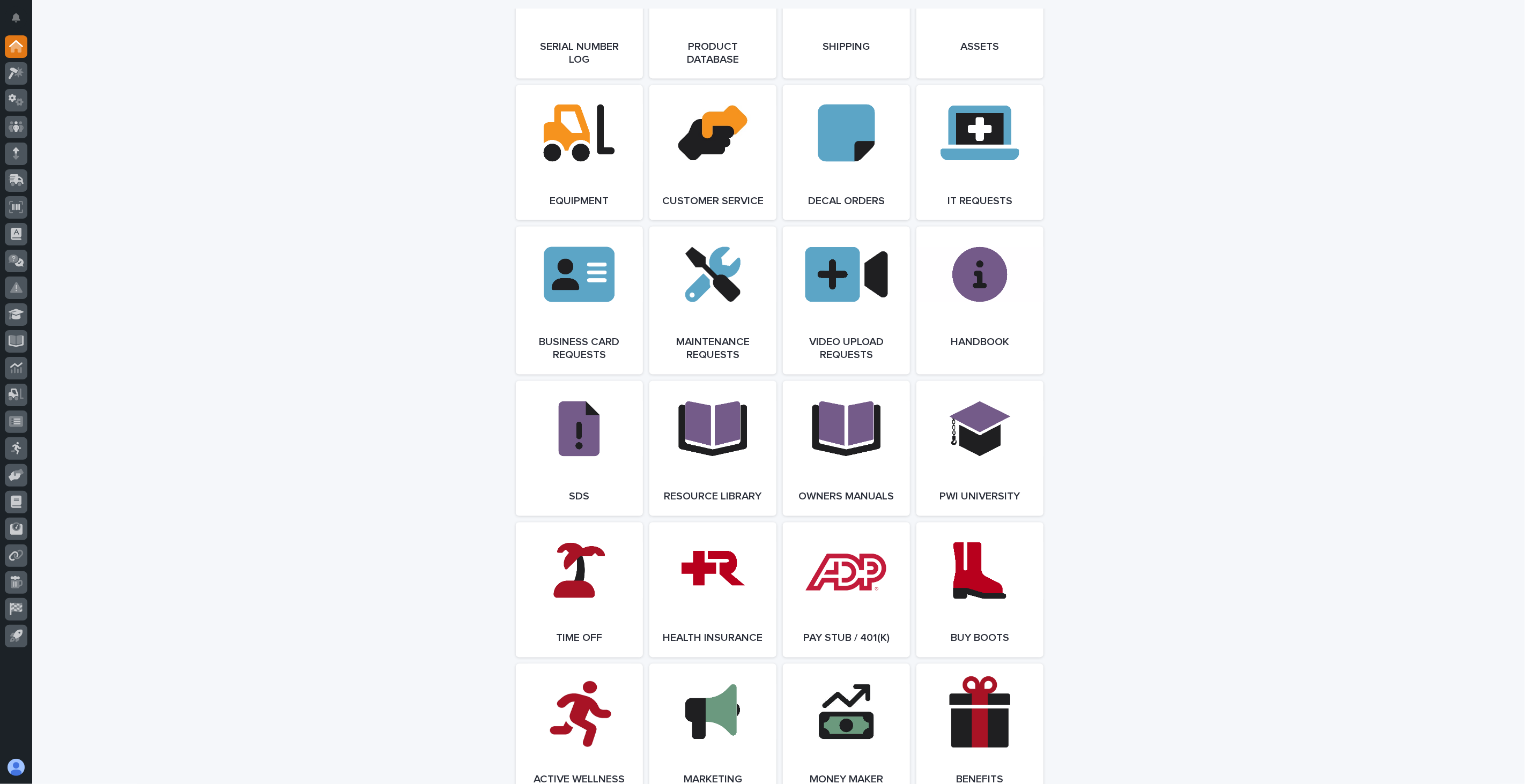
scroll to position [1488, 0]
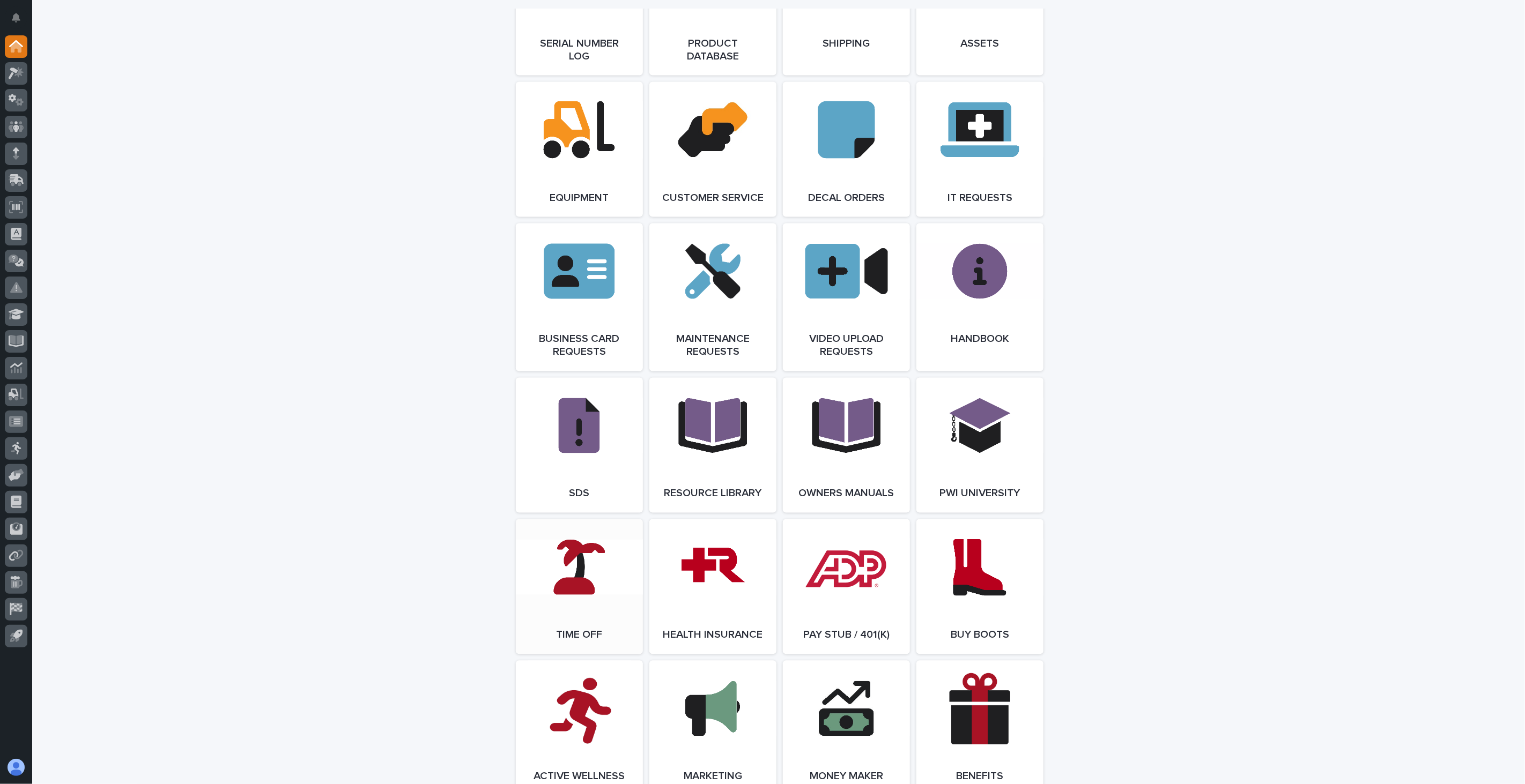
click at [567, 598] on link "Open Link" at bounding box center [579, 587] width 127 height 135
